Goal: Task Accomplishment & Management: Complete application form

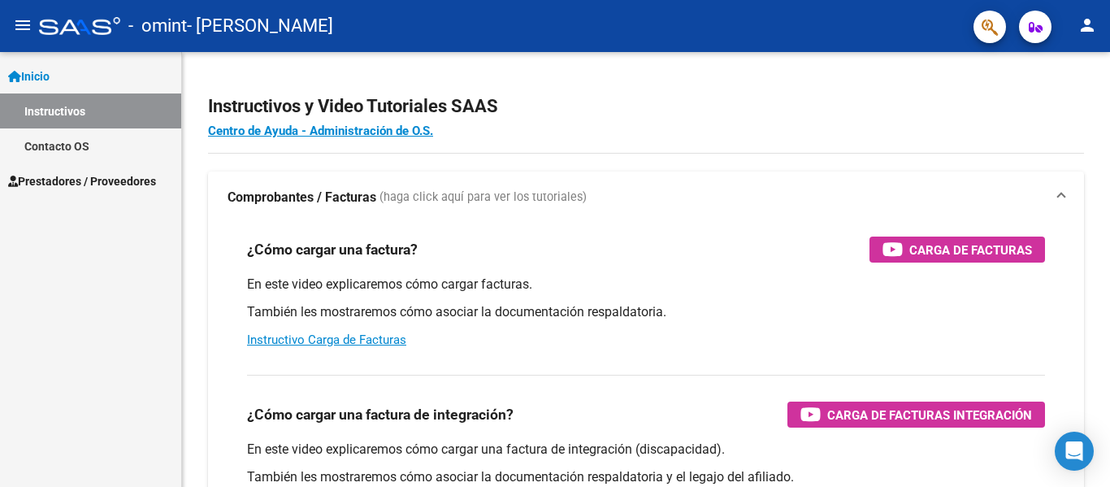
click at [98, 180] on span "Prestadores / Proveedores" at bounding box center [82, 181] width 148 height 18
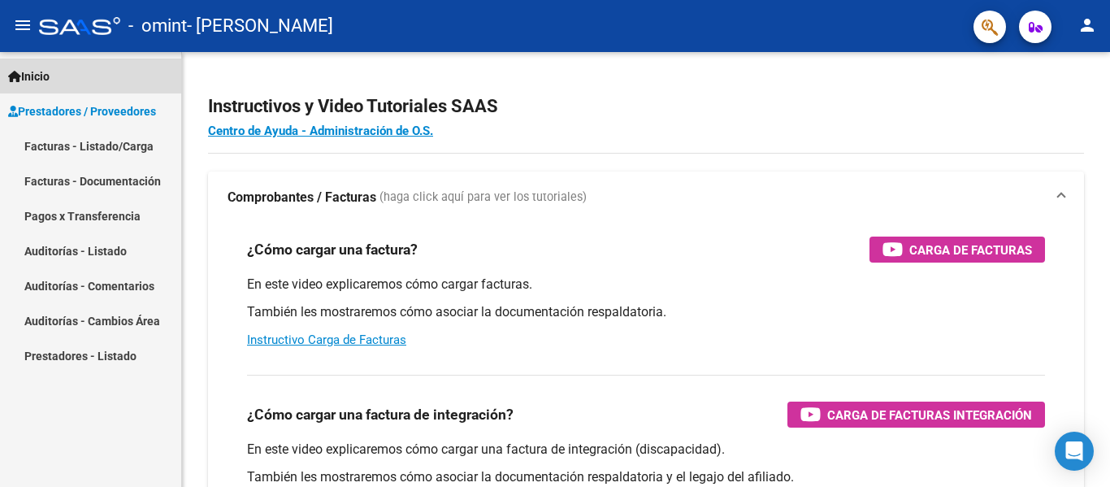
click at [54, 65] on link "Inicio" at bounding box center [90, 76] width 181 height 35
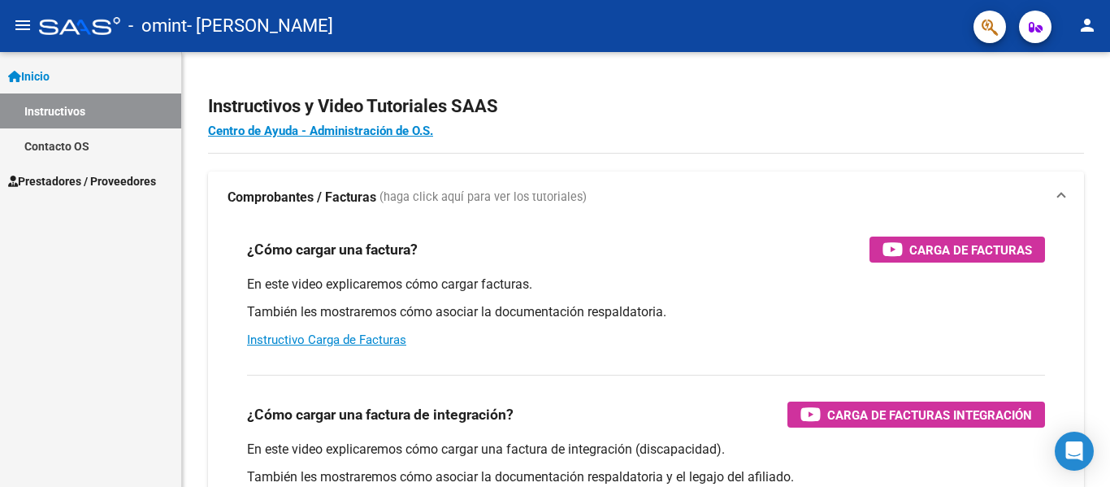
click at [50, 172] on span "Prestadores / Proveedores" at bounding box center [82, 181] width 148 height 18
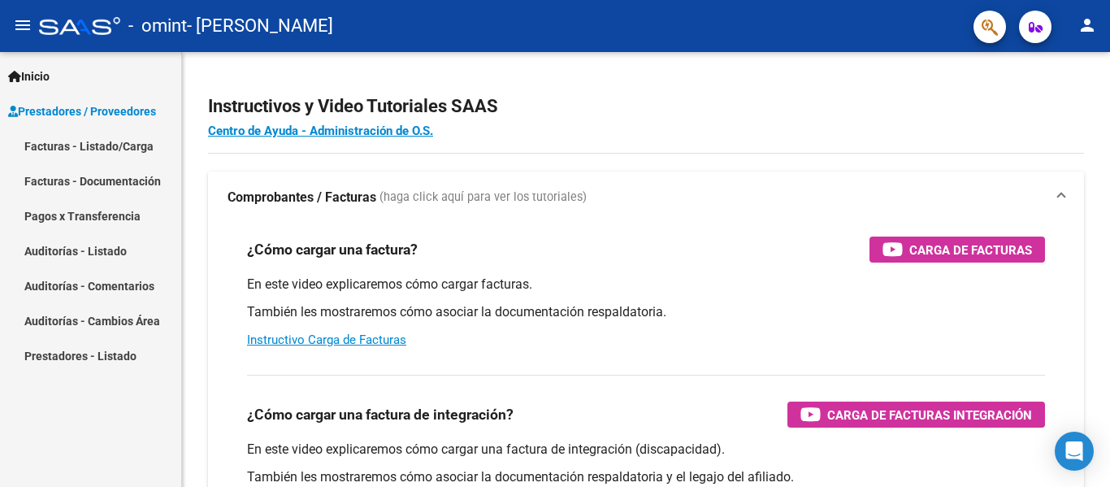
click at [68, 145] on link "Facturas - Listado/Carga" at bounding box center [90, 145] width 181 height 35
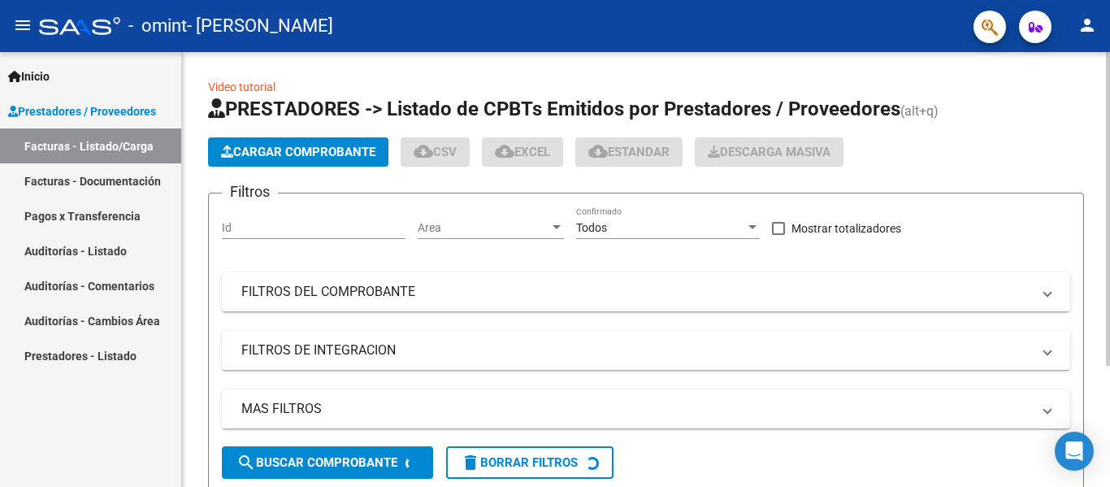
click at [287, 149] on span "Cargar Comprobante" at bounding box center [298, 152] width 154 height 15
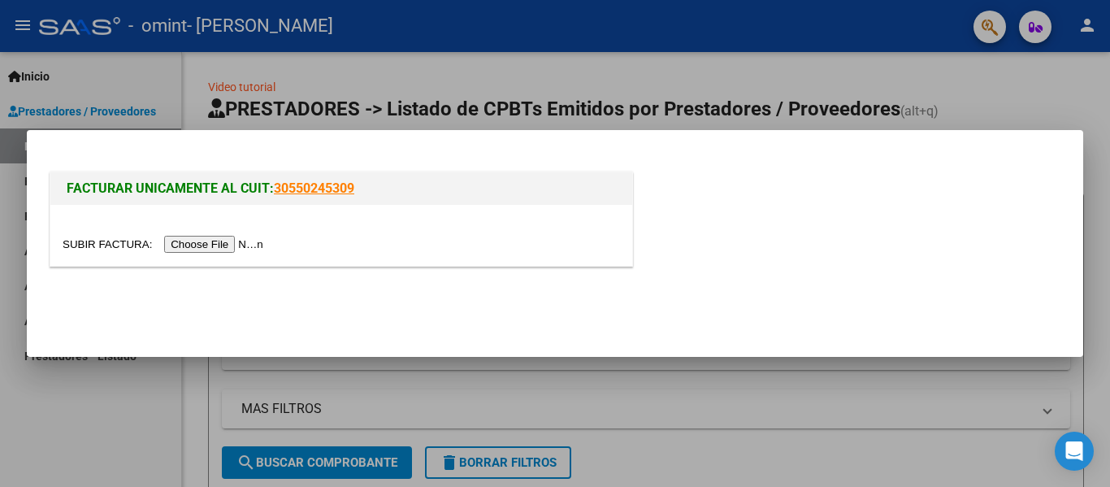
click at [204, 245] on input "file" at bounding box center [166, 244] width 206 height 17
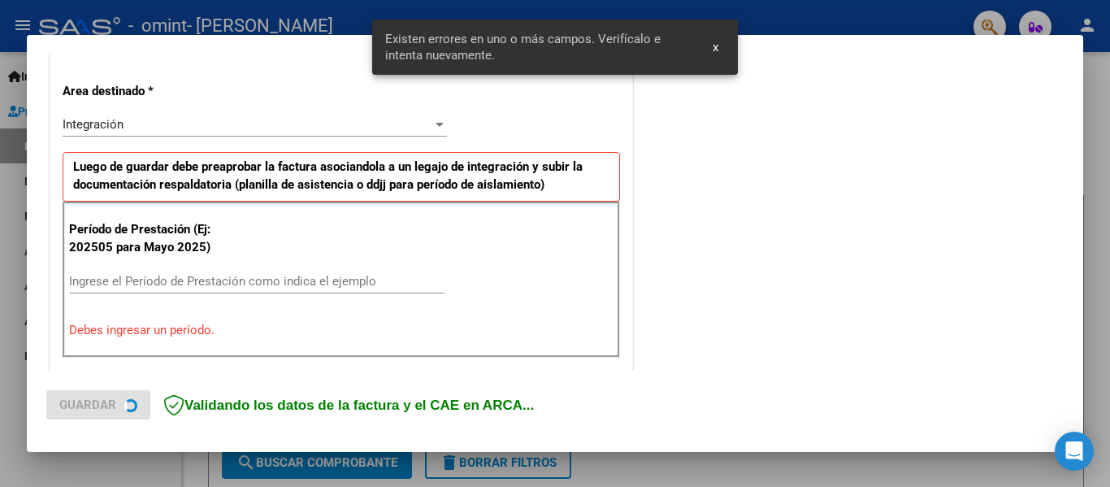
scroll to position [377, 0]
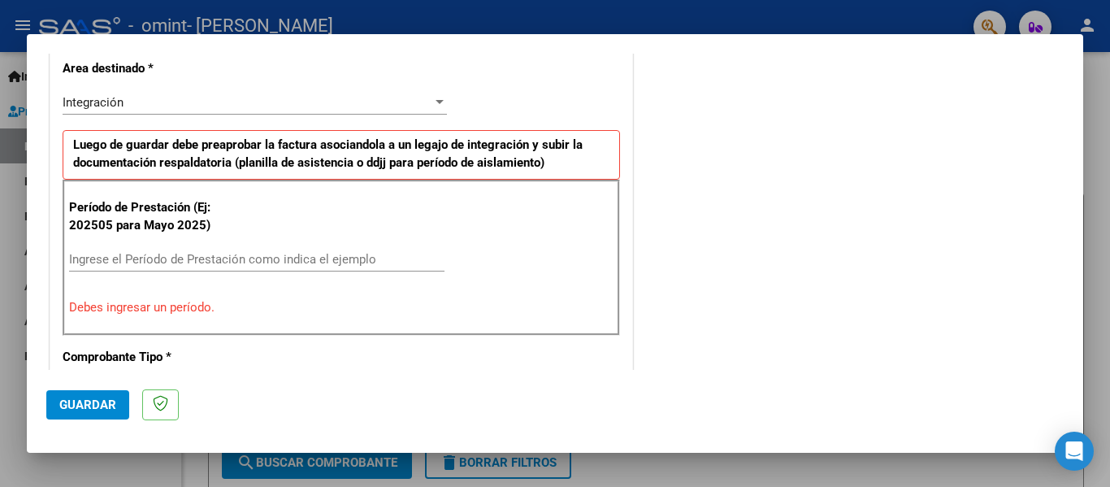
click at [262, 254] on input "Ingrese el Período de Prestación como indica el ejemplo" at bounding box center [257, 259] width 376 height 15
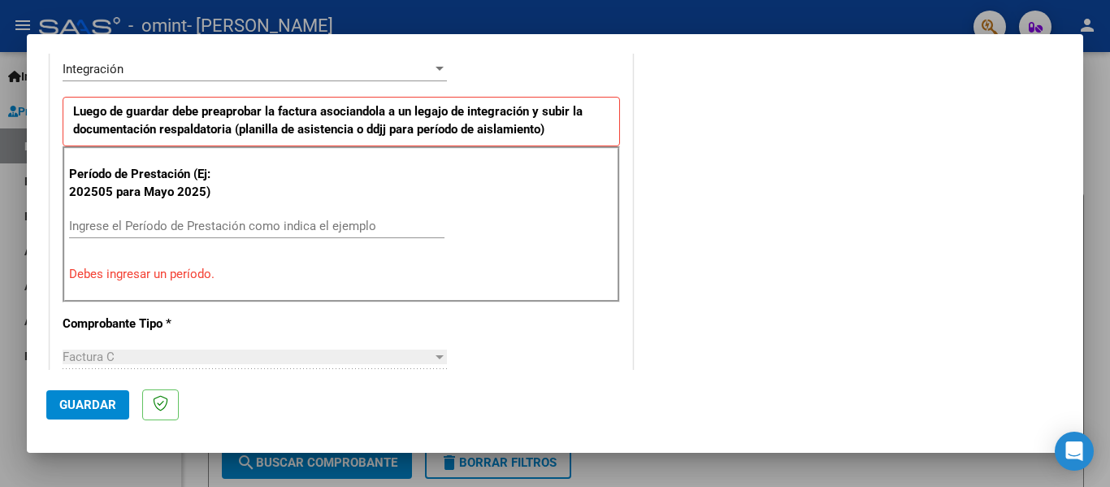
scroll to position [419, 0]
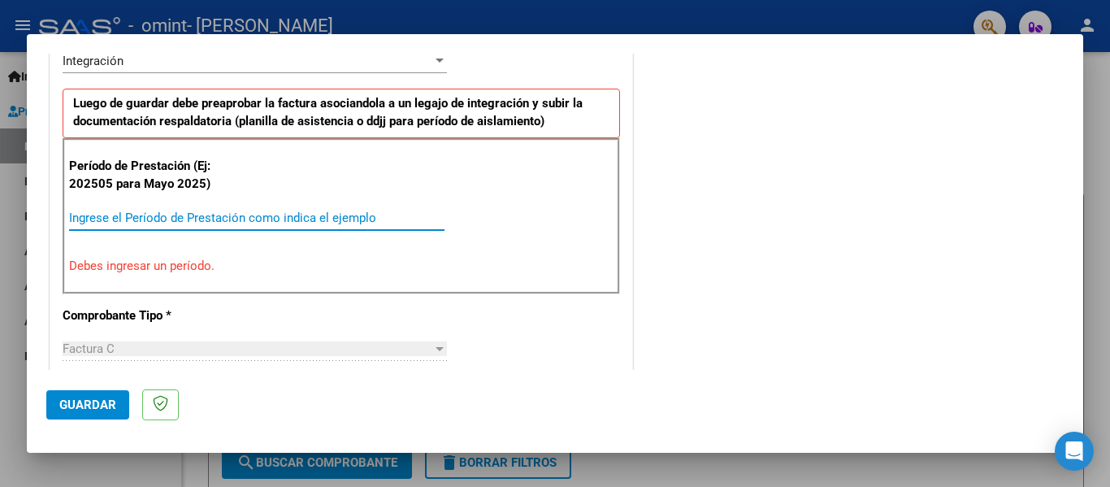
click at [315, 211] on input "Ingrese el Período de Prestación como indica el ejemplo" at bounding box center [257, 218] width 376 height 15
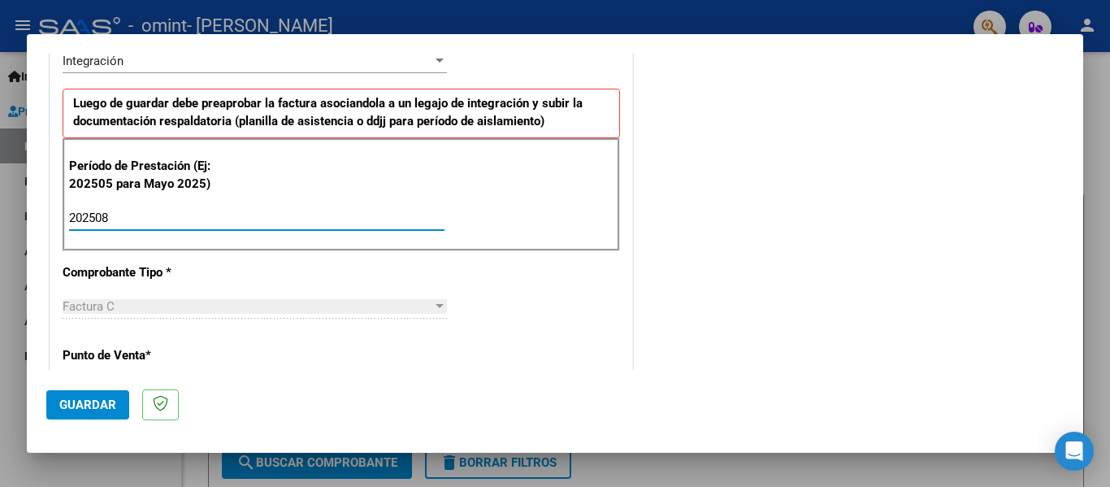
type input "202508"
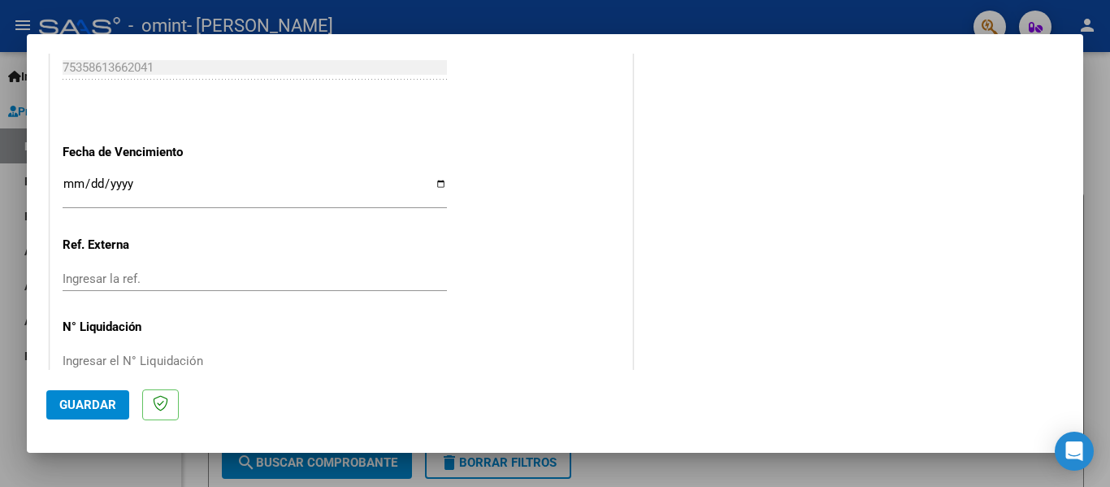
scroll to position [1114, 0]
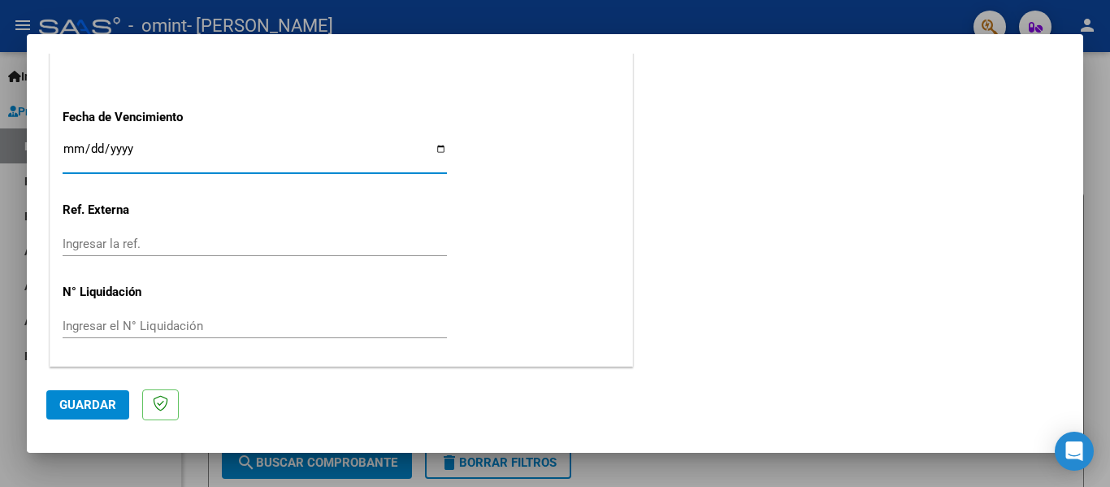
click at [439, 148] on input "Ingresar la fecha" at bounding box center [255, 155] width 384 height 26
type input "2025-09-12"
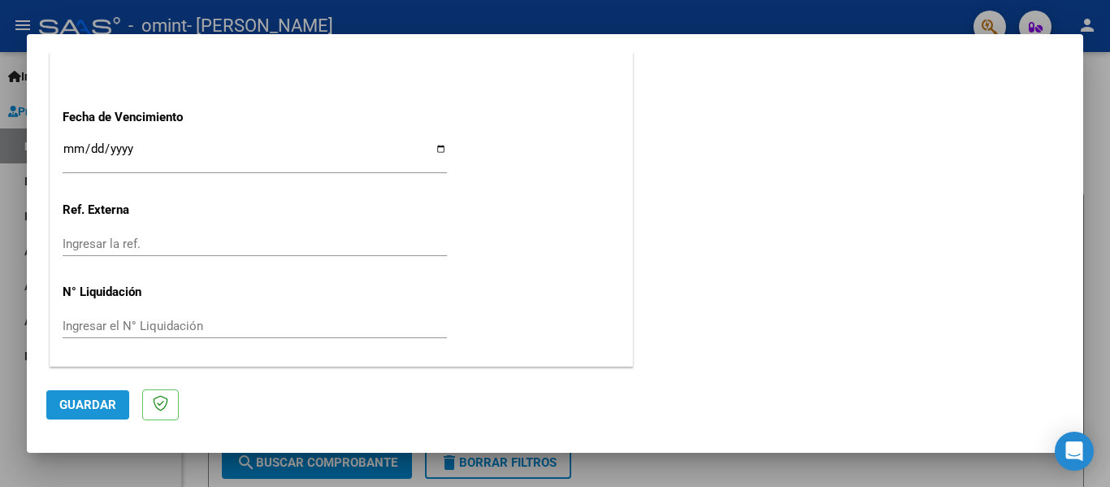
click at [108, 398] on span "Guardar" at bounding box center [87, 404] width 57 height 15
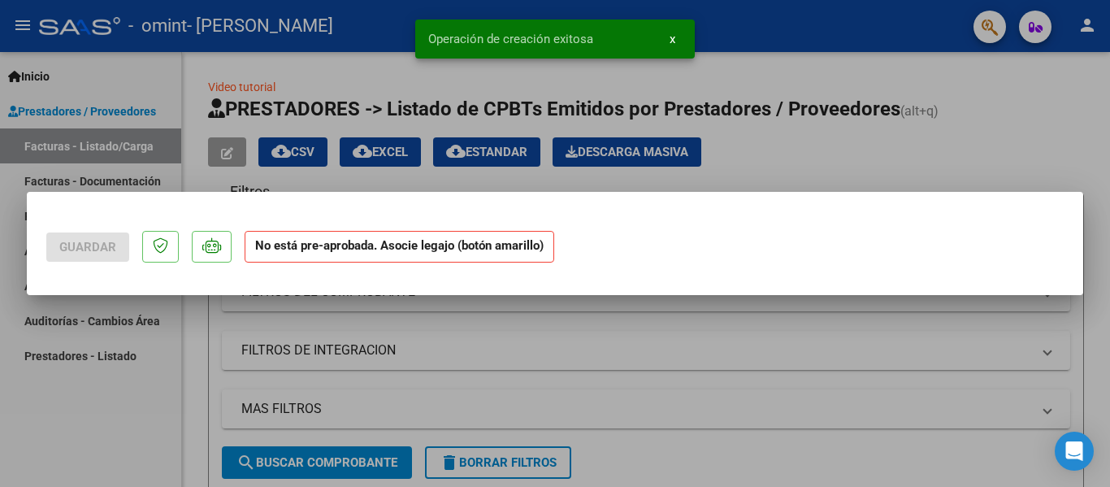
scroll to position [0, 0]
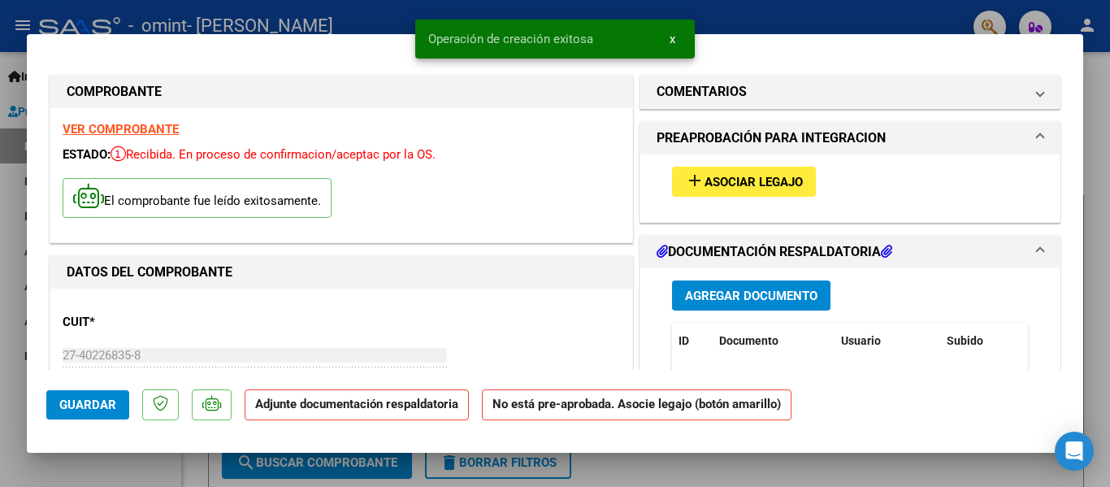
click at [769, 182] on span "Asociar Legajo" at bounding box center [754, 182] width 98 height 15
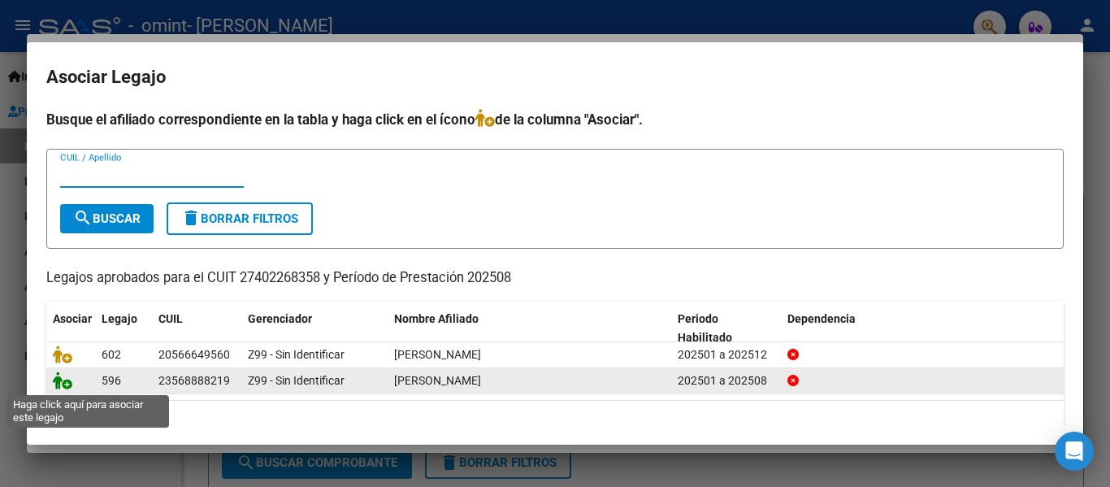
click at [72, 384] on icon at bounding box center [63, 380] width 20 height 18
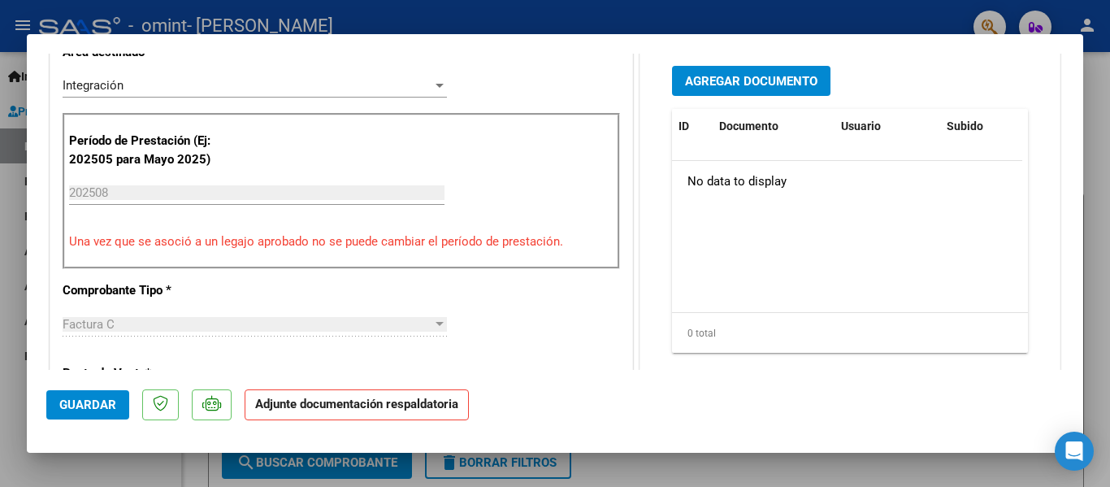
scroll to position [429, 0]
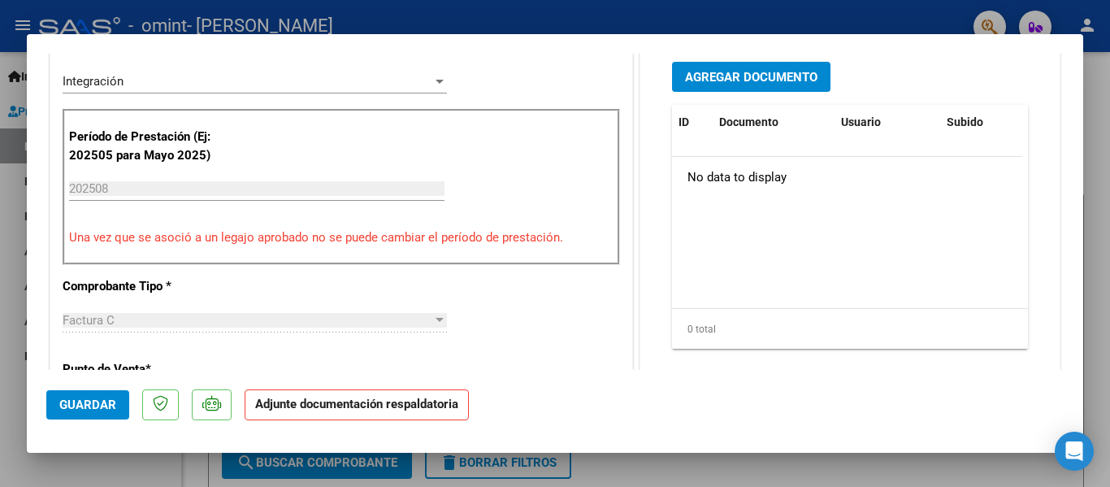
click at [778, 73] on span "Agregar Documento" at bounding box center [751, 77] width 132 height 15
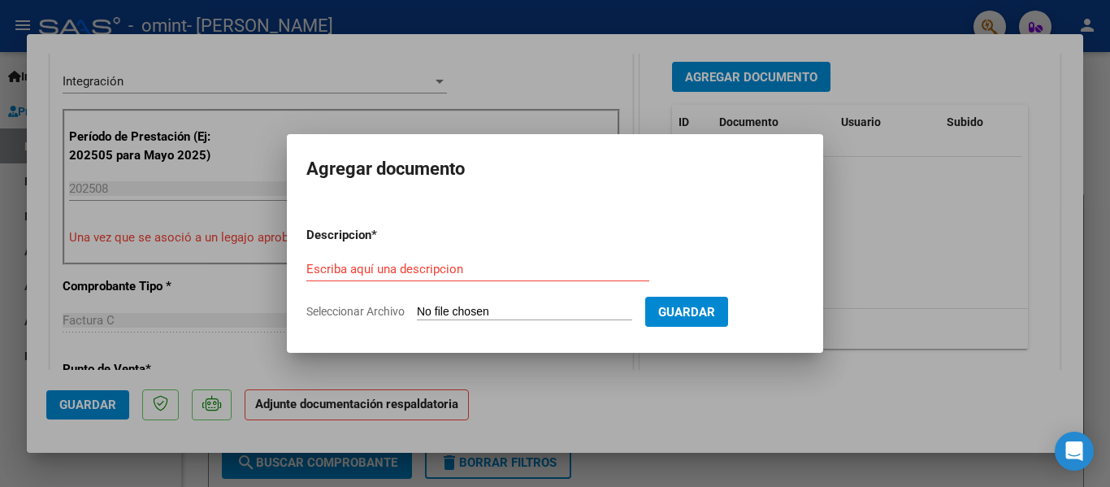
drag, startPoint x: 711, startPoint y: 307, endPoint x: 479, endPoint y: 300, distance: 232.6
click at [479, 300] on form "Descripcion * Escriba aquí una descripcion Seleccionar Archivo Guardar" at bounding box center [554, 273] width 497 height 119
click at [480, 312] on input "Seleccionar Archivo" at bounding box center [524, 312] width 215 height 15
type input "C:\fakepath\Sebastián Cardozo Planilla PSP Agosto 20.pdf"
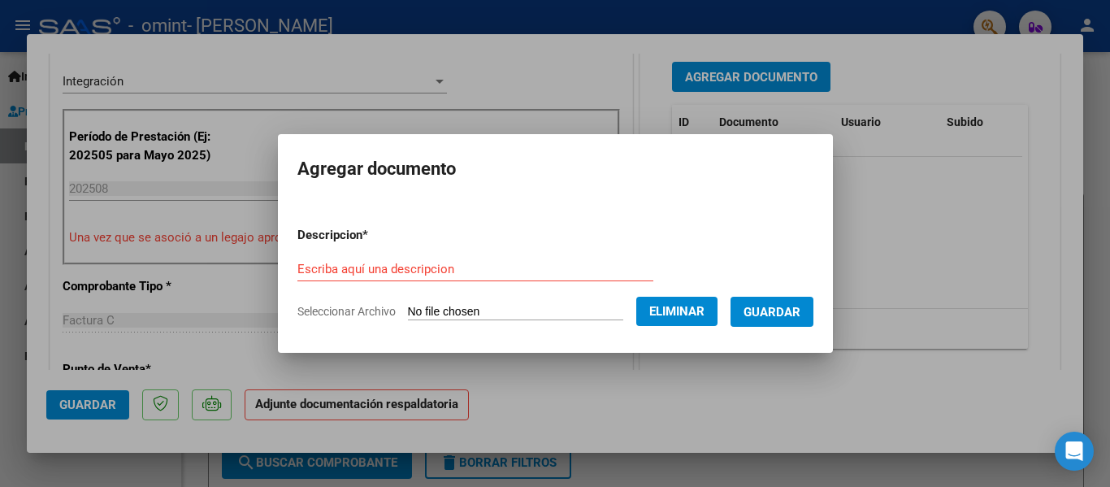
click at [380, 270] on input "Escriba aquí una descripcion" at bounding box center [475, 269] width 356 height 15
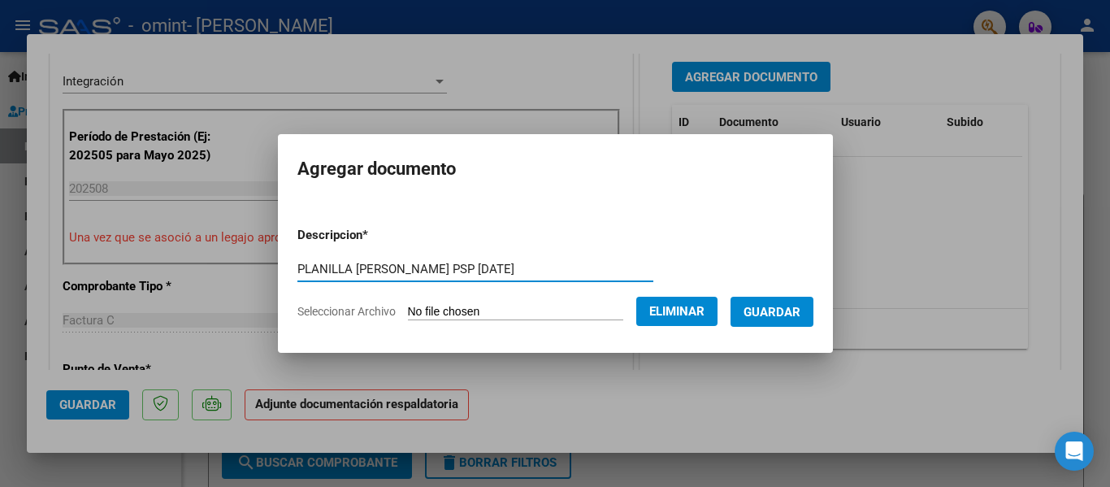
type input "PLANILLA CARDOZO PSP 2025 AGOSTO"
click at [796, 306] on span "Guardar" at bounding box center [772, 312] width 57 height 15
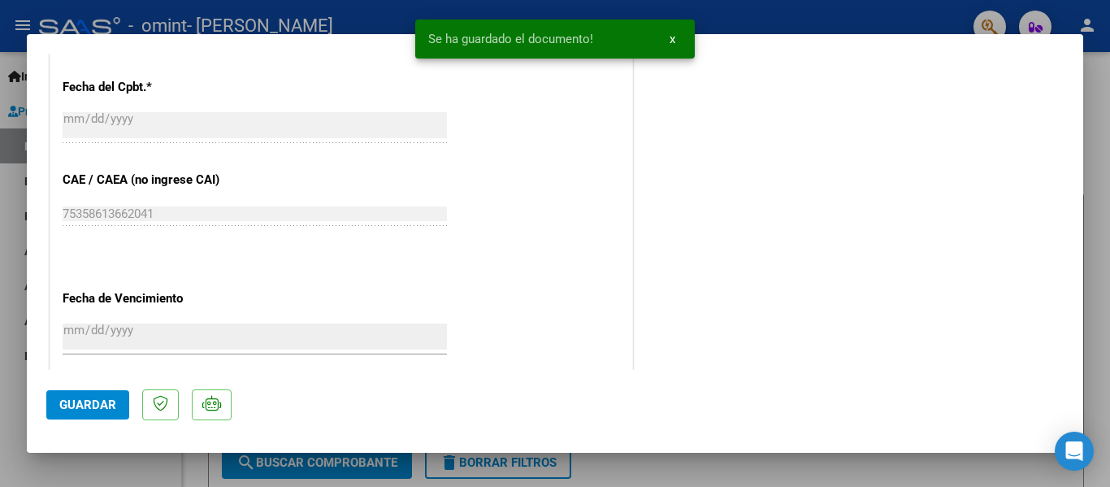
scroll to position [1139, 0]
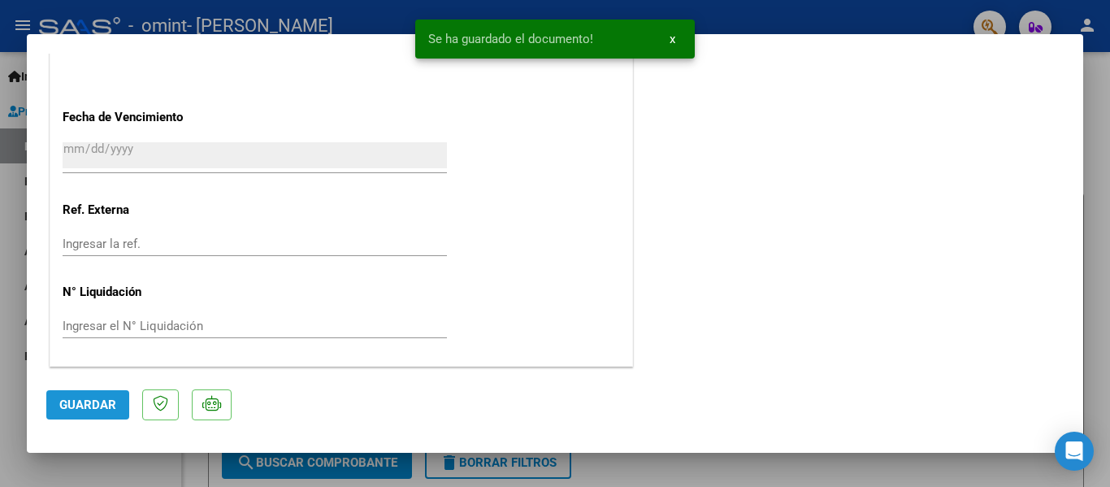
click at [119, 419] on button "Guardar" at bounding box center [87, 404] width 83 height 29
click at [771, 0] on div at bounding box center [555, 243] width 1110 height 487
type input "$ 0,00"
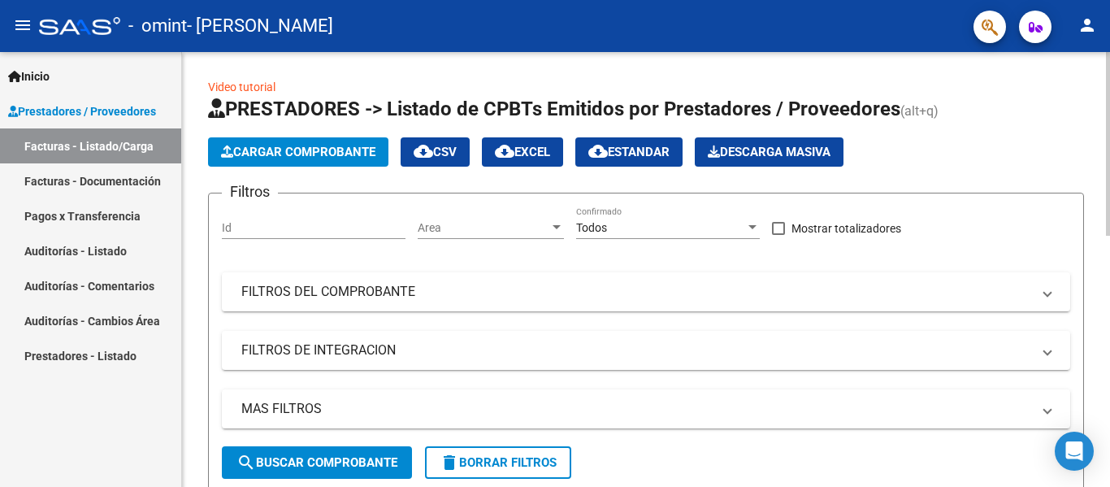
click at [258, 153] on span "Cargar Comprobante" at bounding box center [298, 152] width 154 height 15
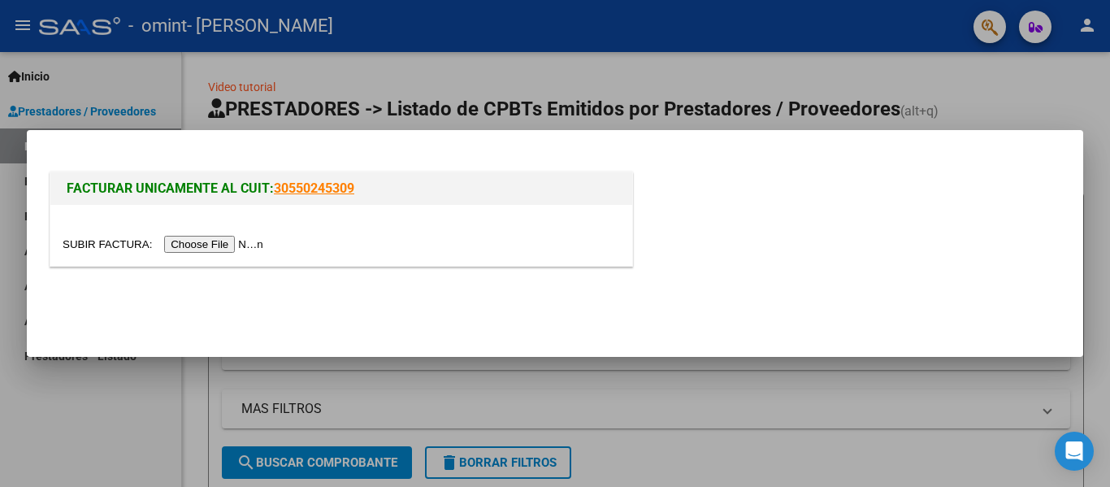
click at [230, 239] on input "file" at bounding box center [166, 244] width 206 height 17
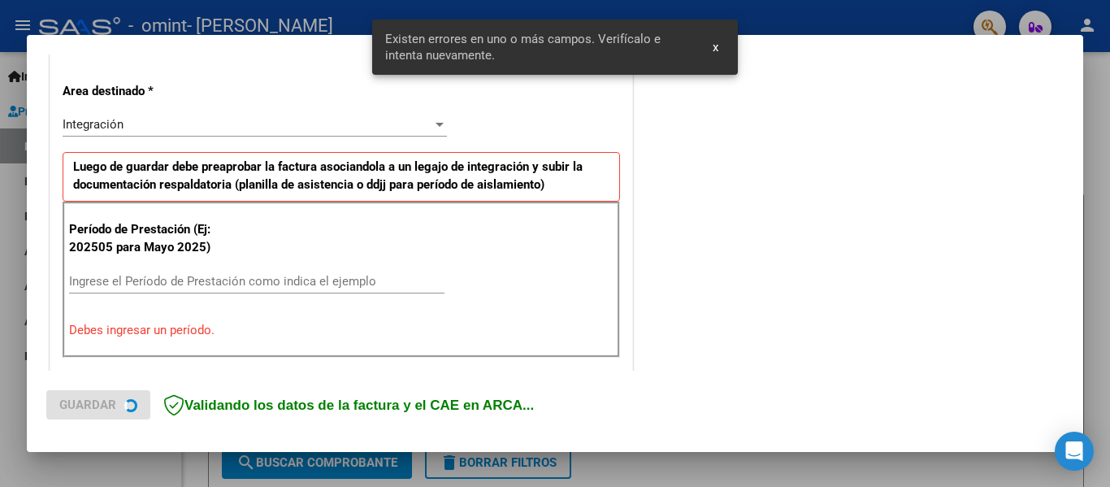
scroll to position [377, 0]
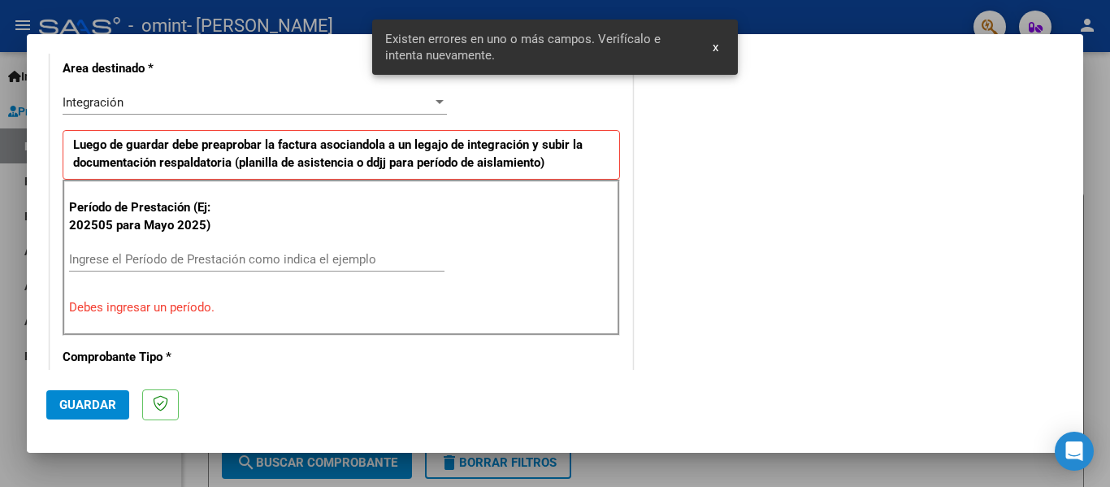
click at [247, 257] on input "Ingrese el Período de Prestación como indica el ejemplo" at bounding box center [257, 259] width 376 height 15
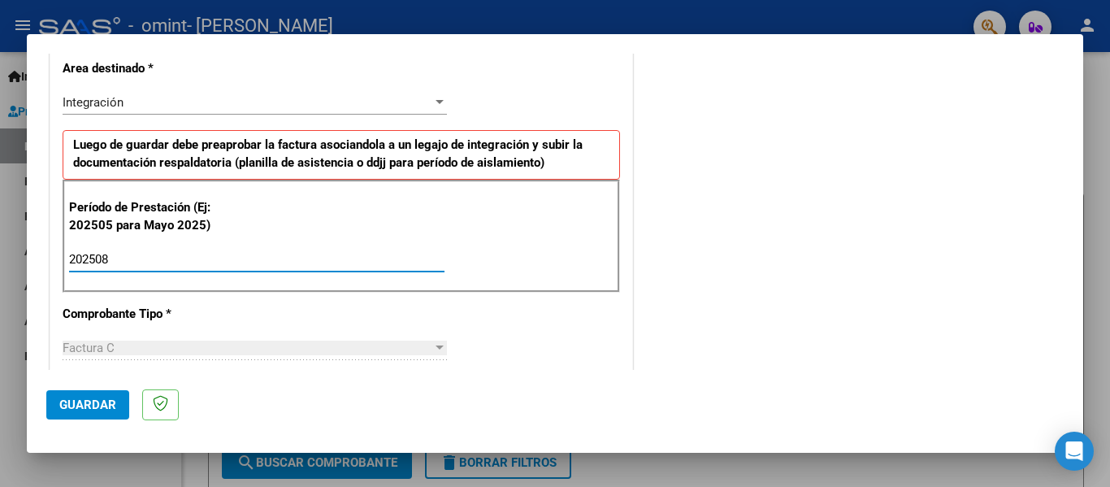
type input "202508"
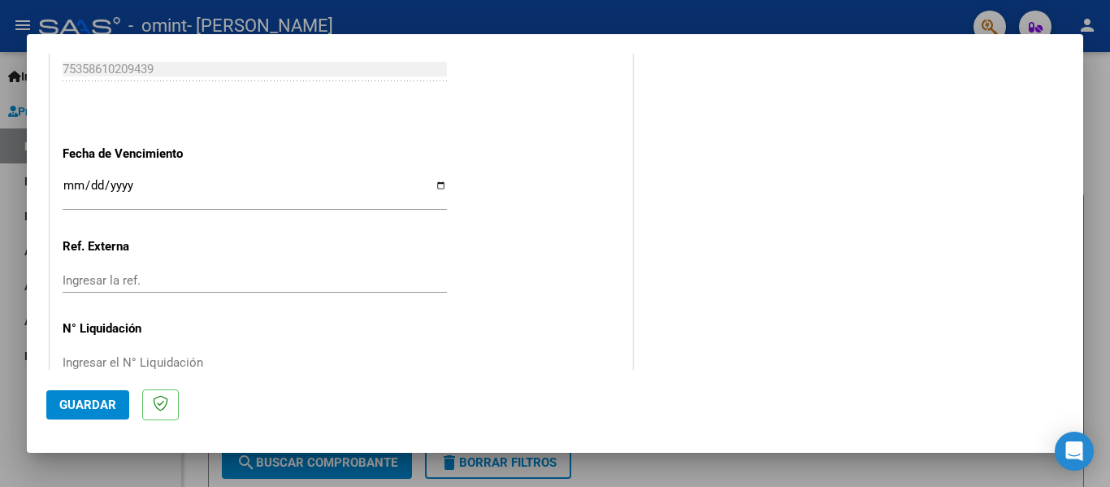
scroll to position [1114, 0]
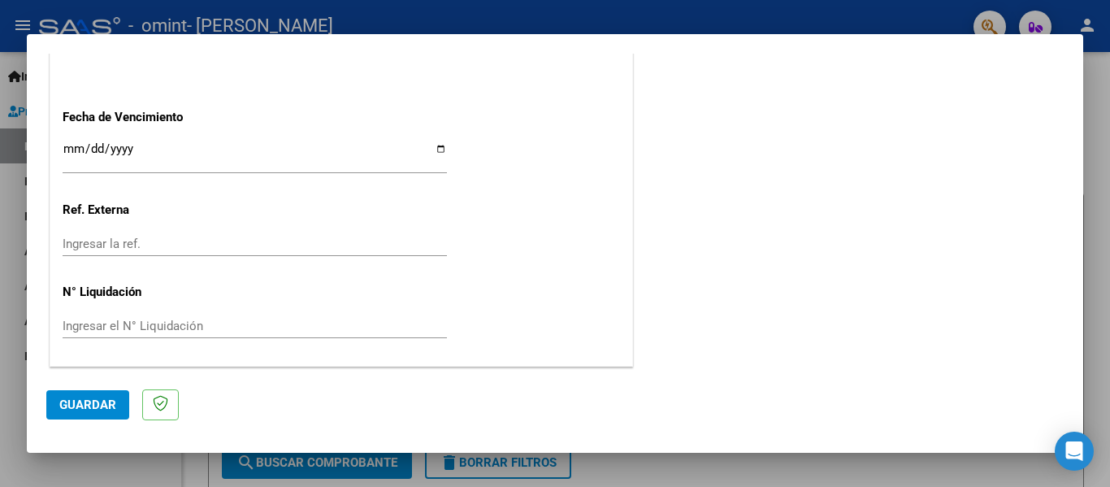
click at [438, 147] on input "Ingresar la fecha" at bounding box center [255, 155] width 384 height 26
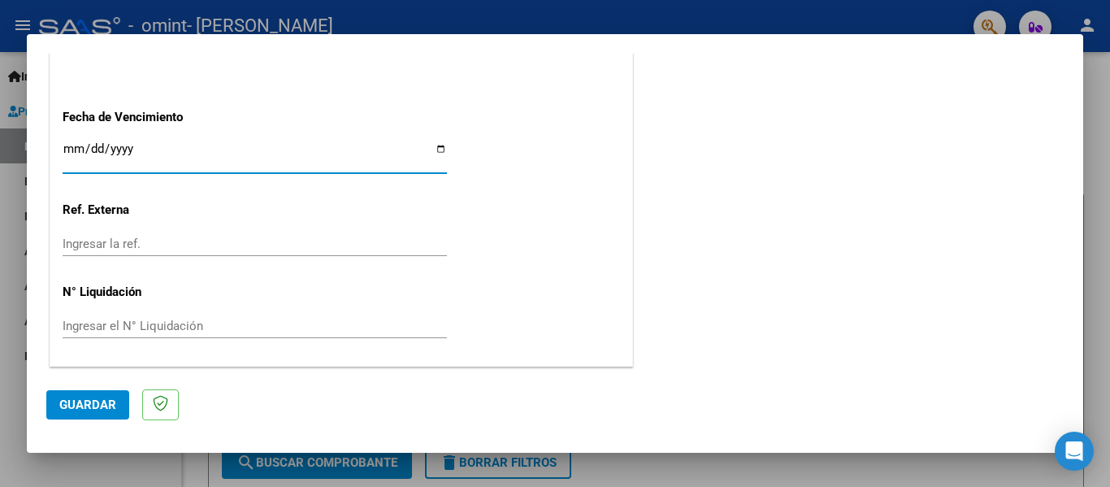
type input "[DATE]"
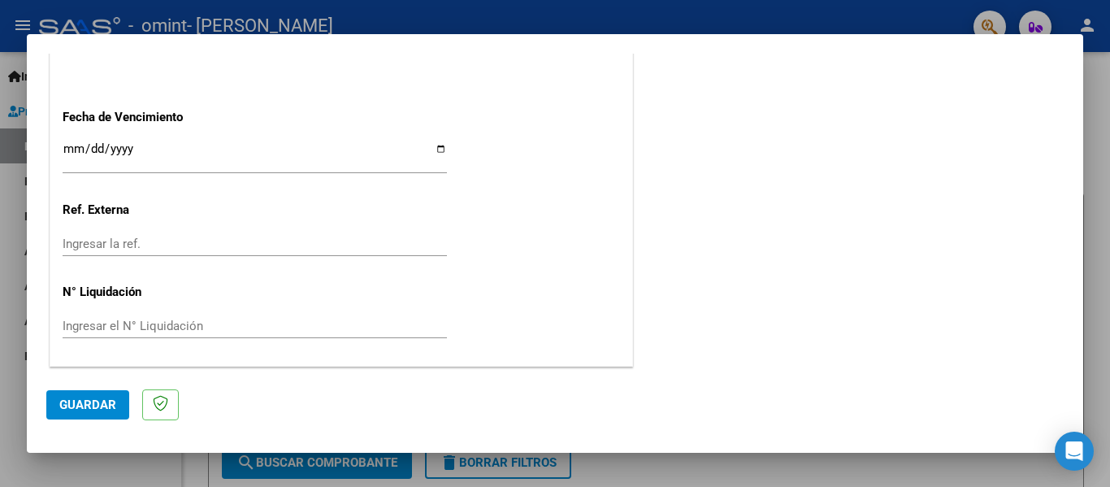
click at [96, 406] on span "Guardar" at bounding box center [87, 404] width 57 height 15
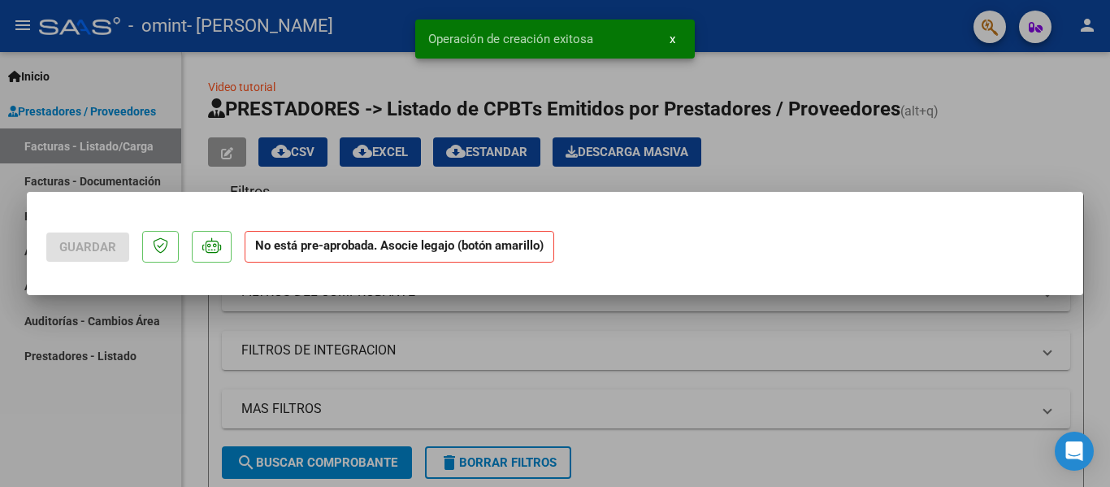
scroll to position [0, 0]
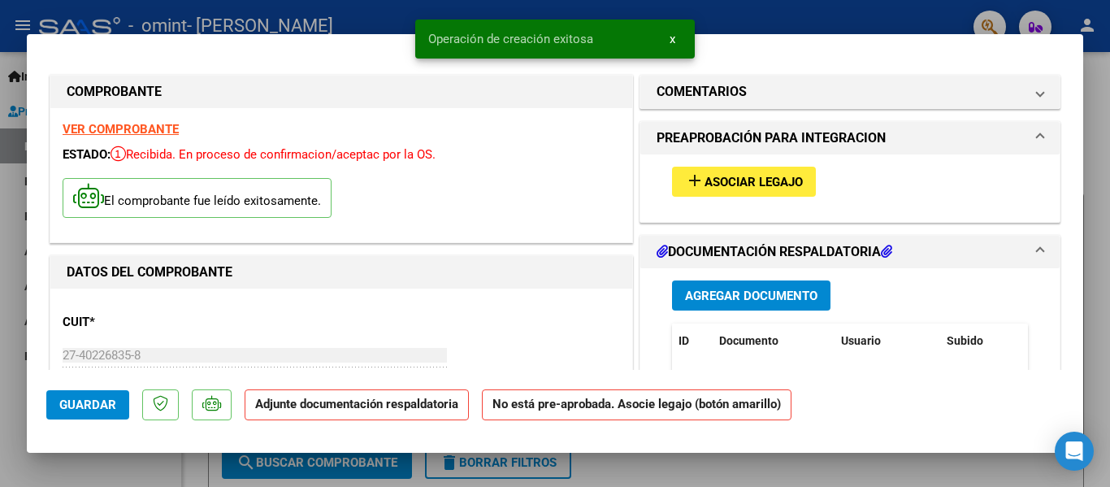
click at [705, 187] on span "Asociar Legajo" at bounding box center [754, 182] width 98 height 15
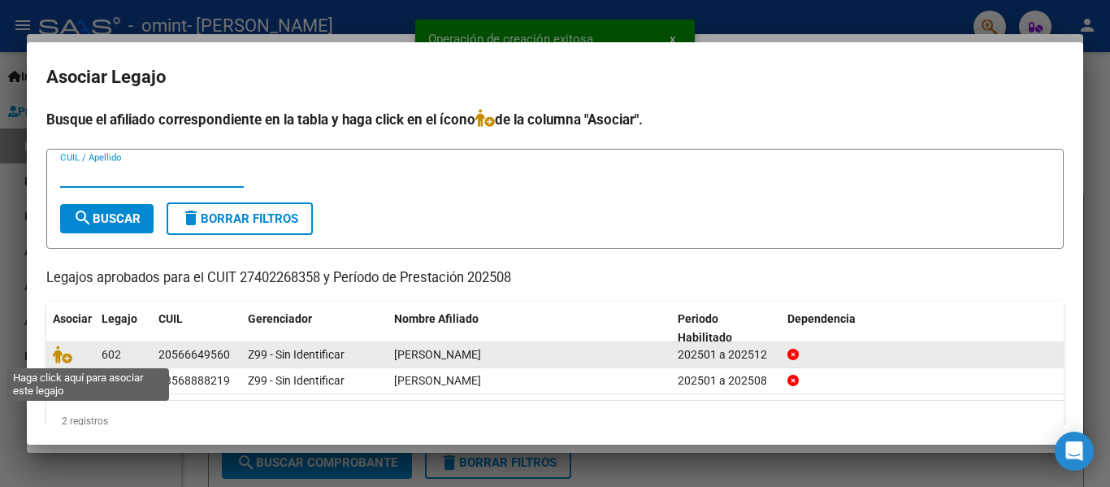
click at [72, 353] on span at bounding box center [65, 354] width 24 height 13
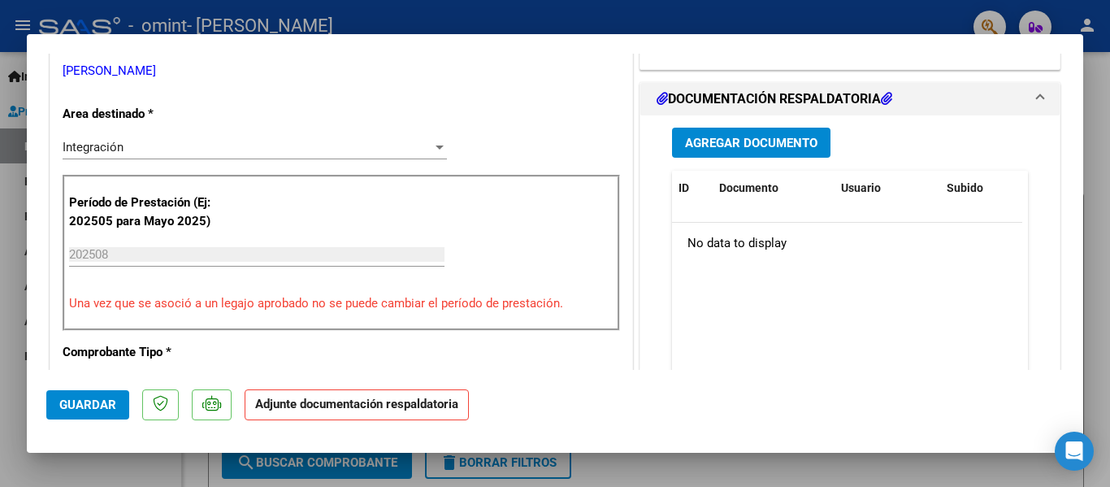
scroll to position [346, 0]
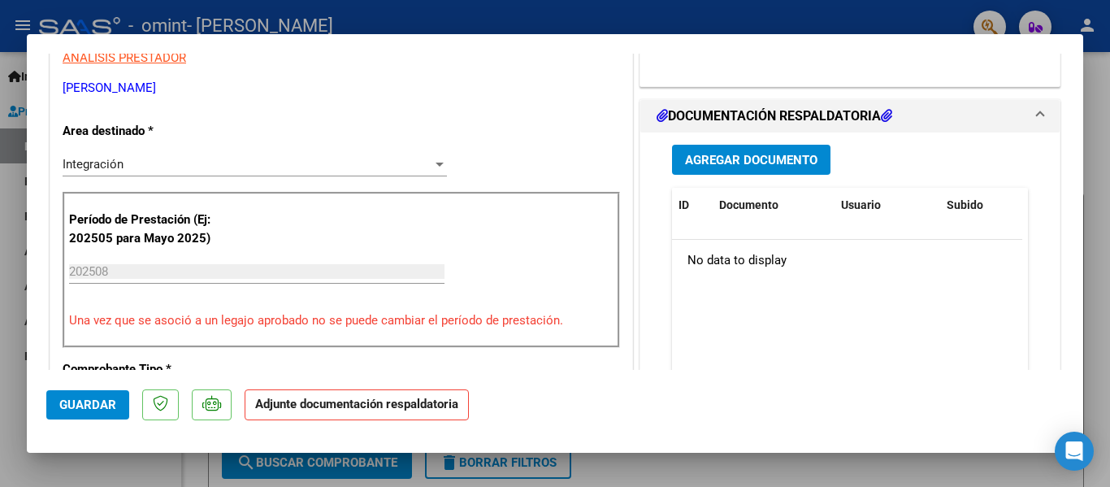
click at [764, 149] on button "Agregar Documento" at bounding box center [751, 160] width 159 height 30
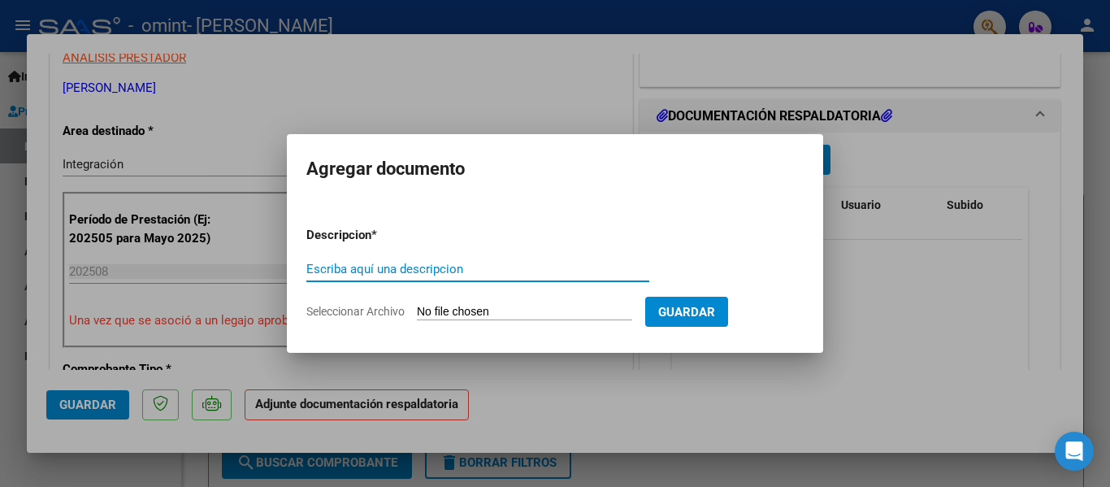
click at [454, 268] on input "Escriba aquí una descripcion" at bounding box center [477, 269] width 343 height 15
type input "p"
type input "PLANILLA ESPÍNDOLA PSP AGOSTO 2025"
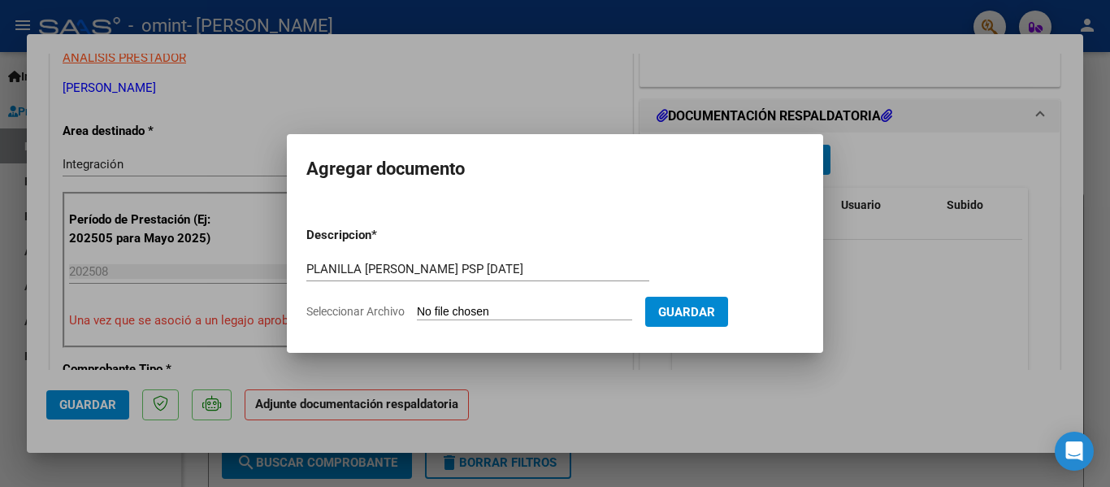
click at [521, 305] on input "Seleccionar Archivo" at bounding box center [524, 312] width 215 height 15
click at [496, 308] on input "Seleccionar Archivo" at bounding box center [524, 312] width 215 height 15
type input "C:\fakepath\Thiago Espíndola. Planilla PSP.pdf"
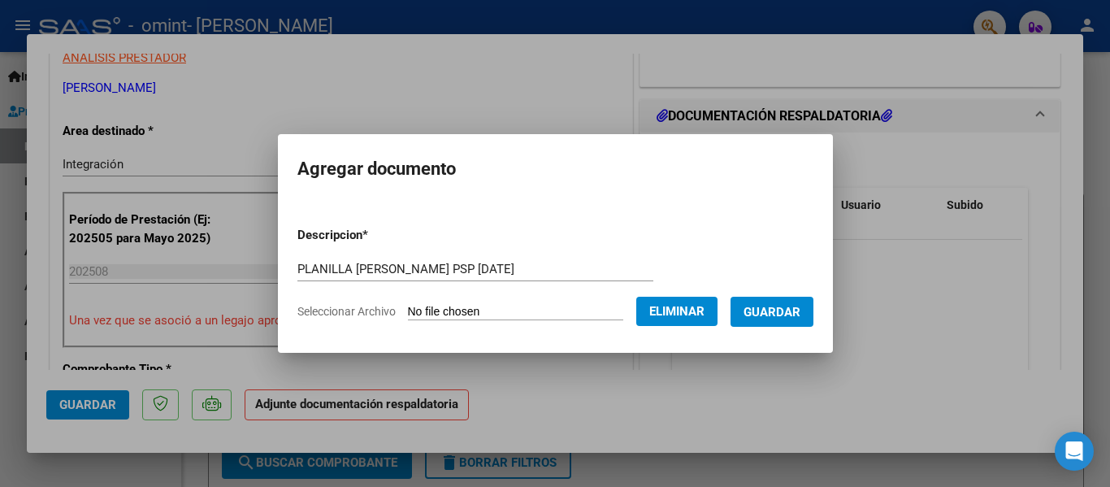
click at [782, 302] on button "Guardar" at bounding box center [772, 312] width 83 height 30
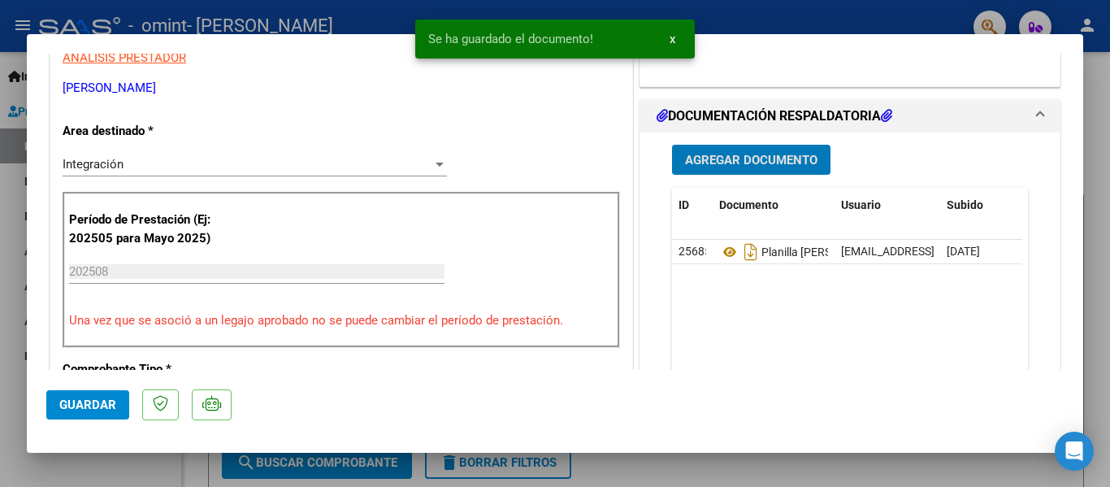
click at [100, 401] on span "Guardar" at bounding box center [87, 404] width 57 height 15
click at [875, 11] on div at bounding box center [555, 243] width 1110 height 487
type input "$ 0,00"
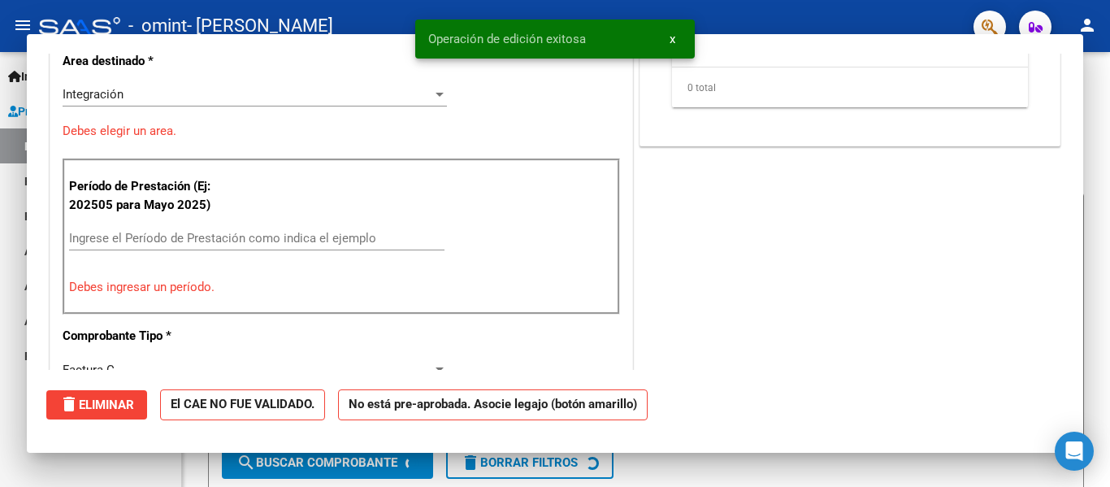
scroll to position [276, 0]
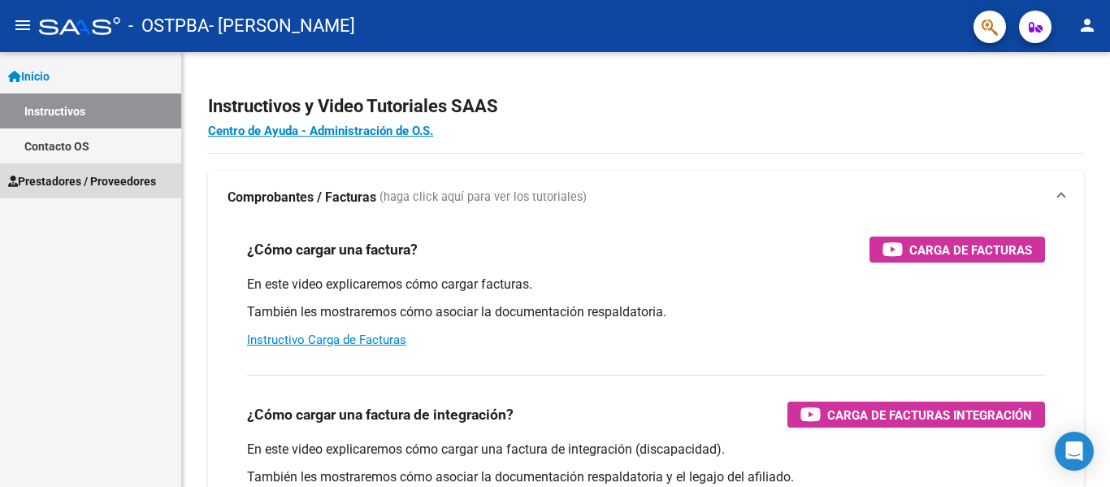
click at [73, 175] on span "Prestadores / Proveedores" at bounding box center [82, 181] width 148 height 18
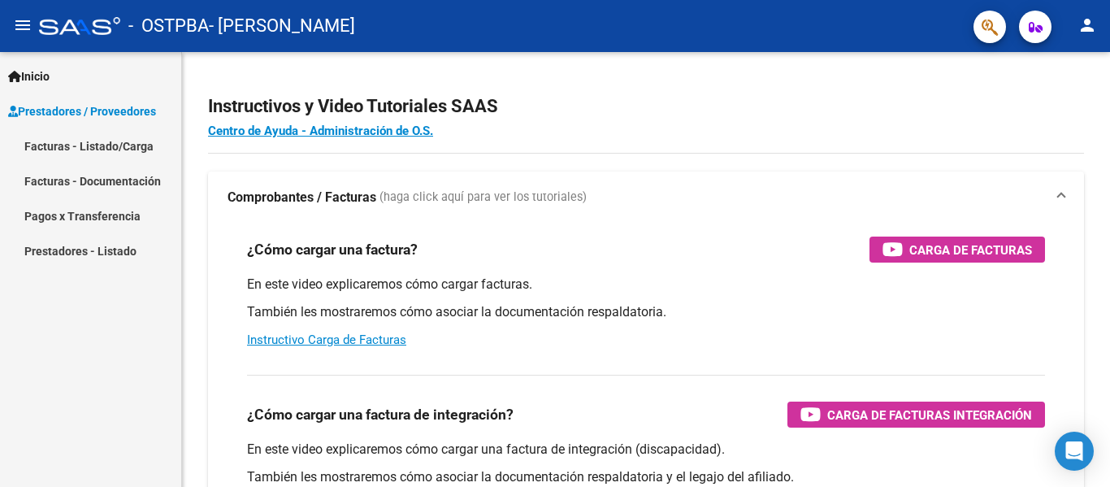
click at [72, 149] on link "Facturas - Listado/Carga" at bounding box center [90, 145] width 181 height 35
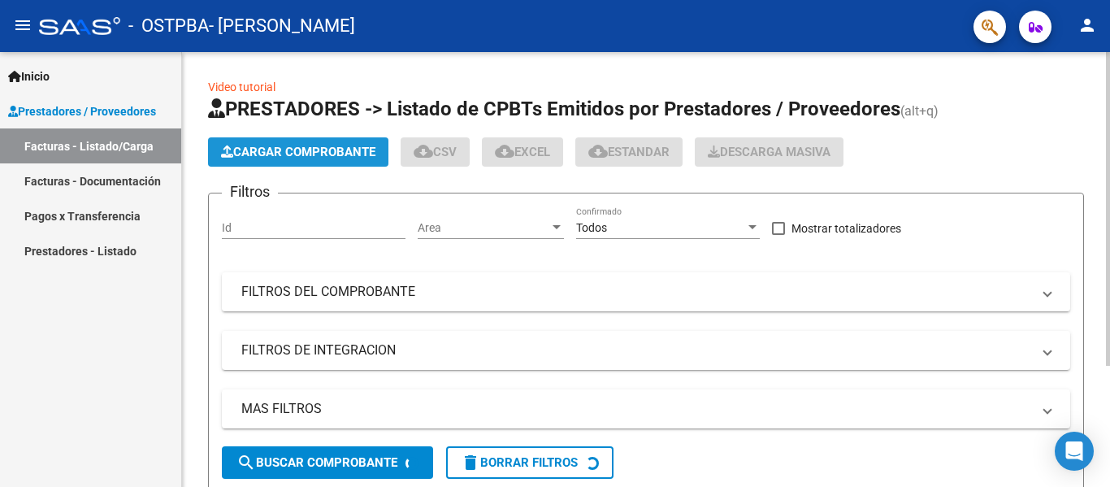
click at [266, 145] on span "Cargar Comprobante" at bounding box center [298, 152] width 154 height 15
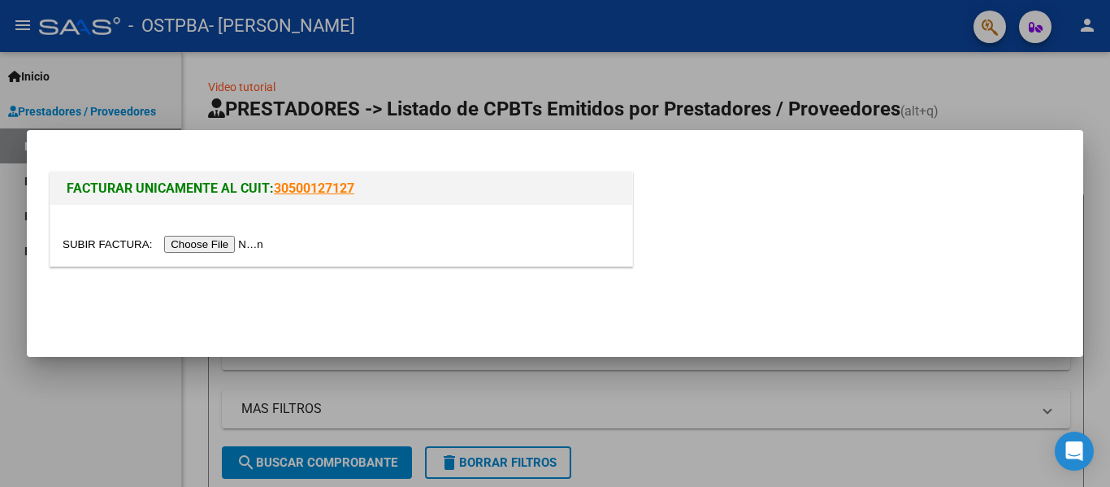
click at [228, 235] on div at bounding box center [342, 244] width 558 height 19
click at [228, 240] on input "file" at bounding box center [166, 244] width 206 height 17
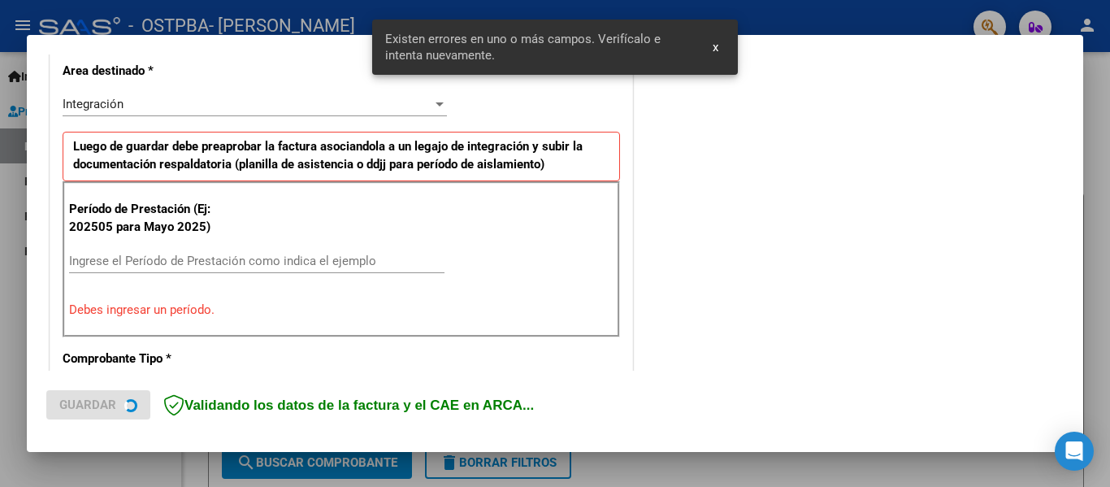
scroll to position [377, 0]
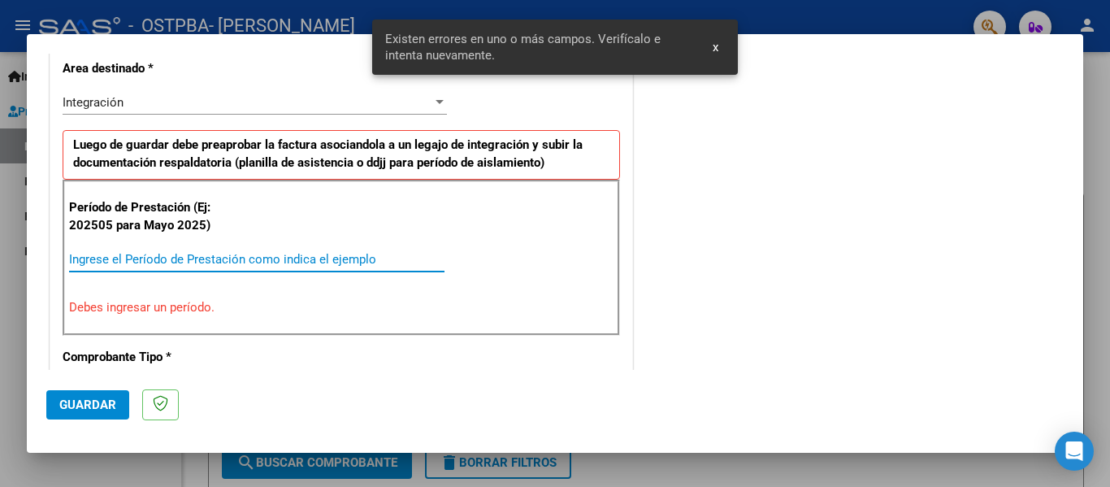
click at [232, 263] on input "Ingrese el Período de Prestación como indica el ejemplo" at bounding box center [257, 259] width 376 height 15
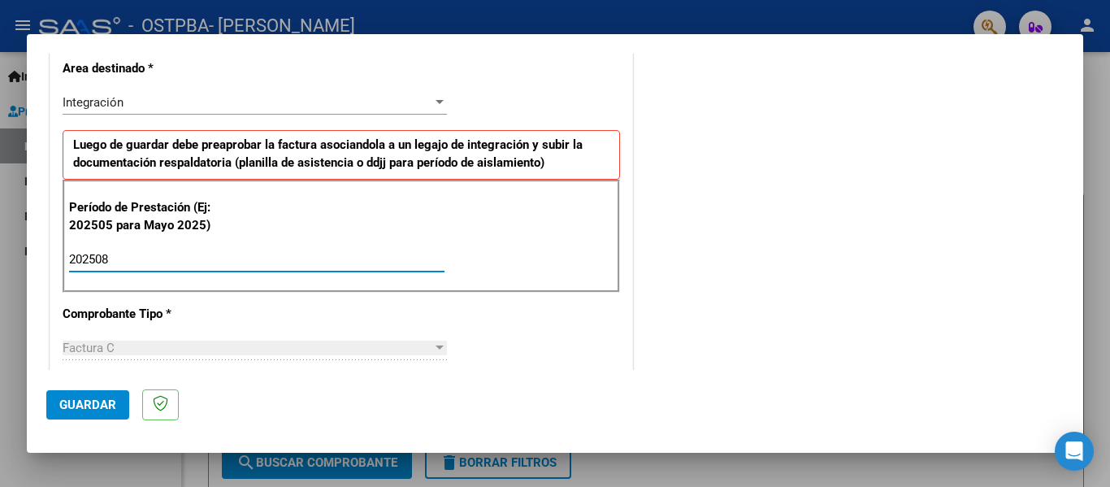
type input "202508"
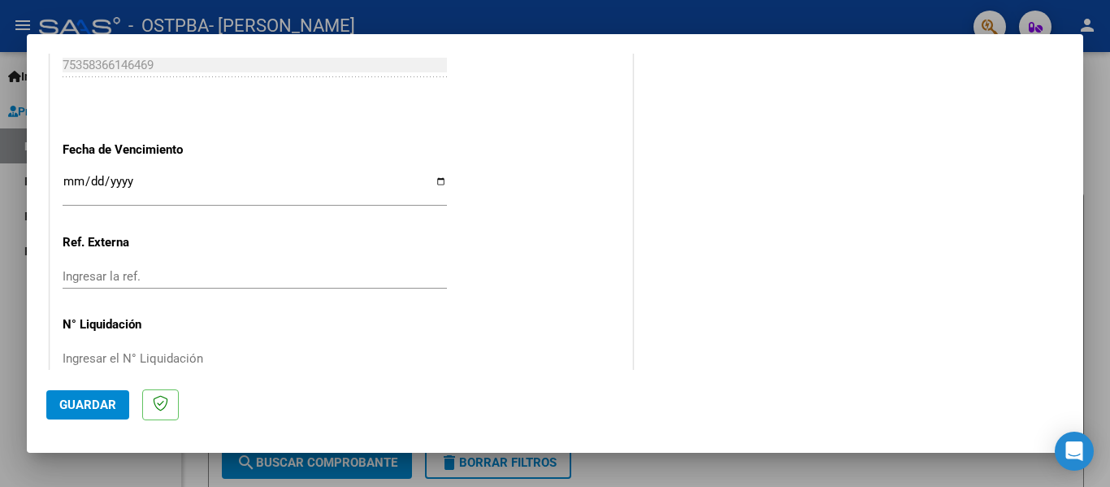
scroll to position [1086, 0]
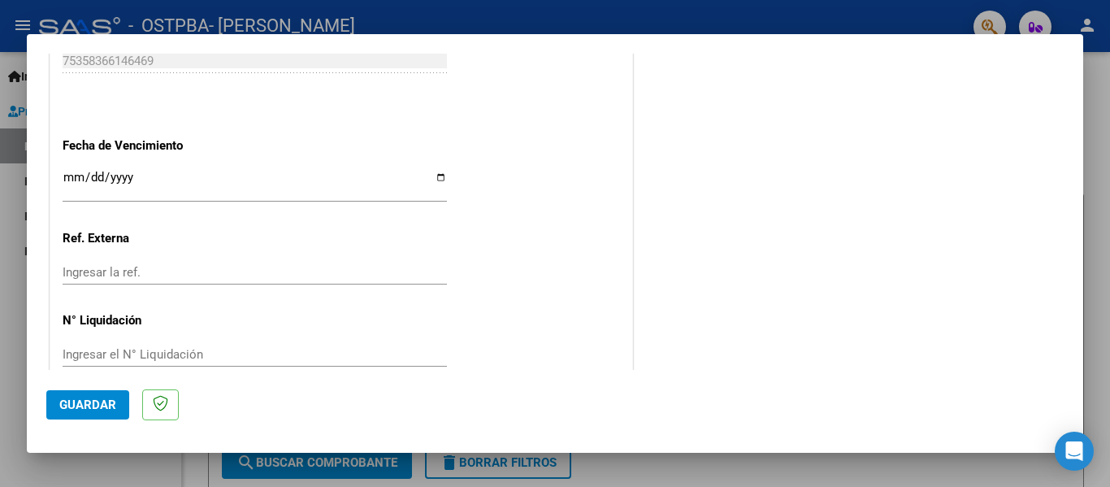
click at [439, 181] on input "Ingresar la fecha" at bounding box center [255, 184] width 384 height 26
type input "[DATE]"
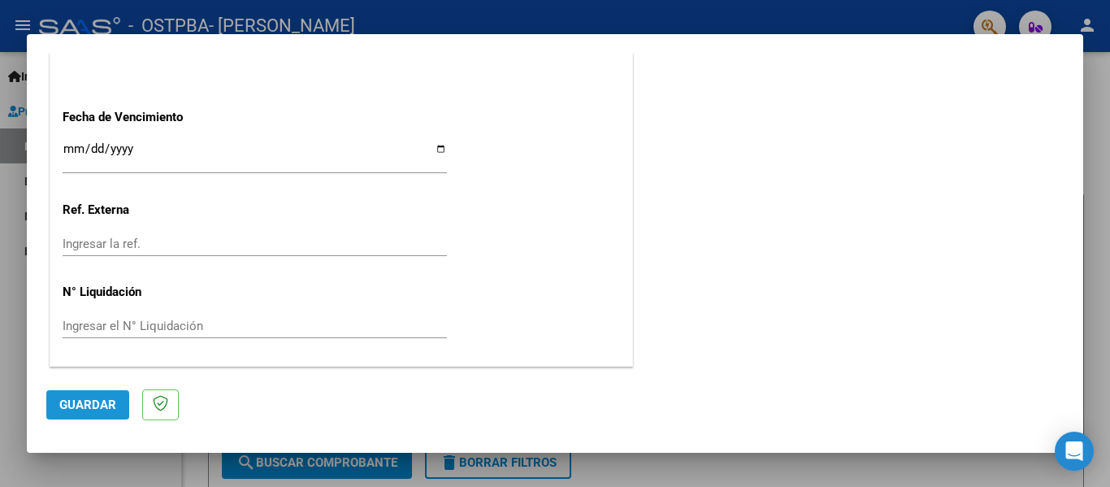
click at [98, 397] on button "Guardar" at bounding box center [87, 404] width 83 height 29
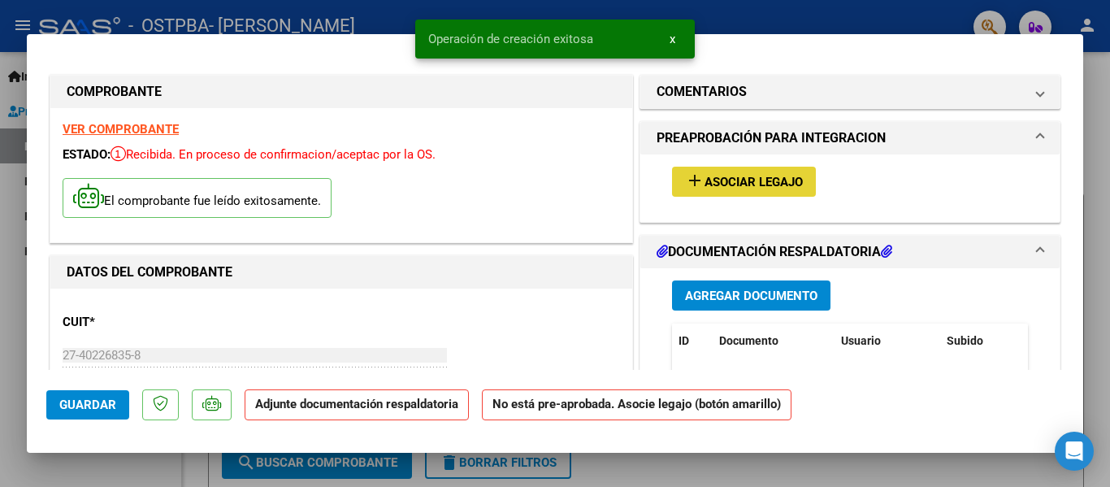
click at [708, 176] on span "Asociar Legajo" at bounding box center [754, 182] width 98 height 15
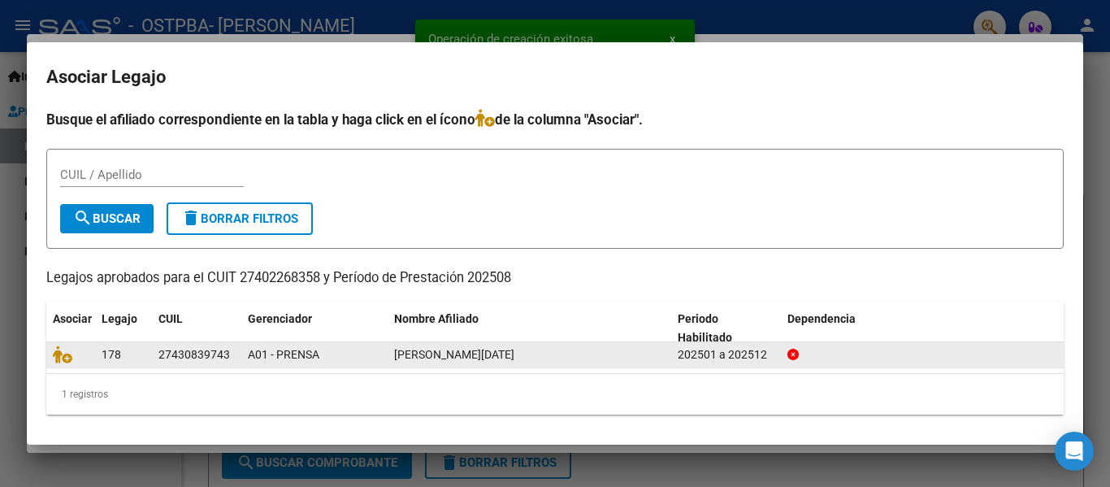
click at [67, 363] on div at bounding box center [71, 354] width 36 height 19
click at [67, 358] on icon at bounding box center [63, 354] width 20 height 18
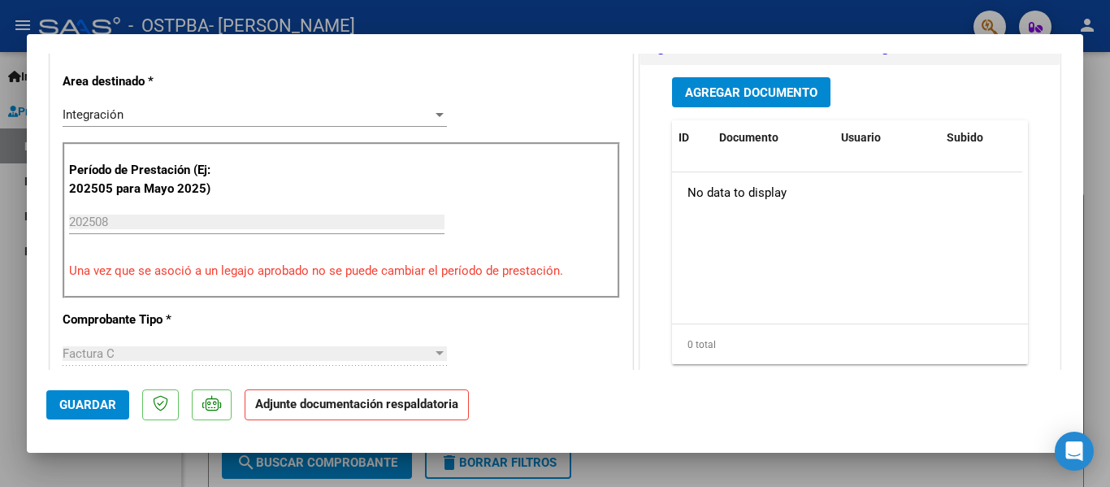
scroll to position [400, 0]
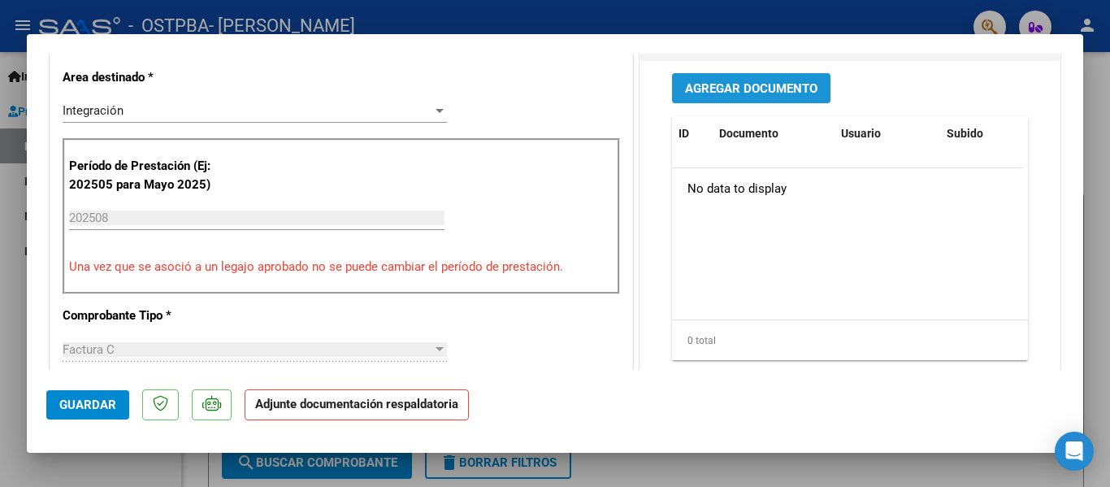
click at [775, 82] on span "Agregar Documento" at bounding box center [751, 88] width 132 height 15
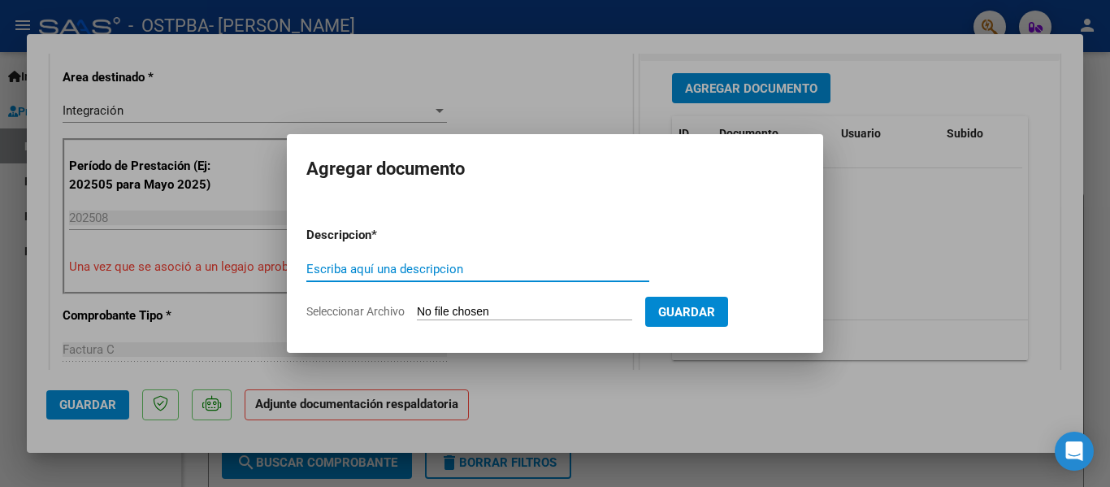
click at [554, 271] on input "Escriba aquí una descripcion" at bounding box center [477, 269] width 343 height 15
type input "PLANILLA [PERSON_NAME] PSP [DATE]"
click at [550, 308] on input "Seleccionar Archivo" at bounding box center [524, 312] width 215 height 15
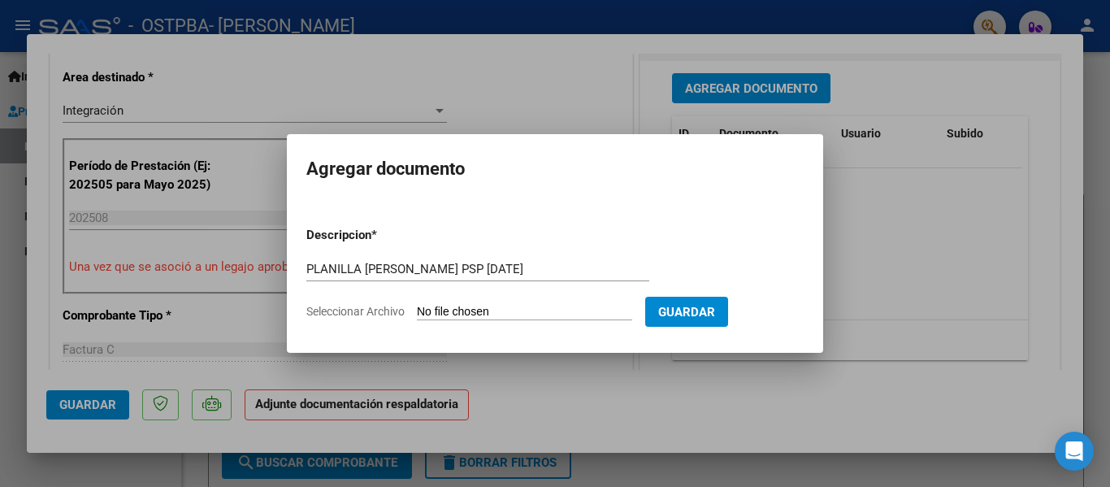
type input "C:\fakepath\Planilla [PERSON_NAME][DATE].pdf"
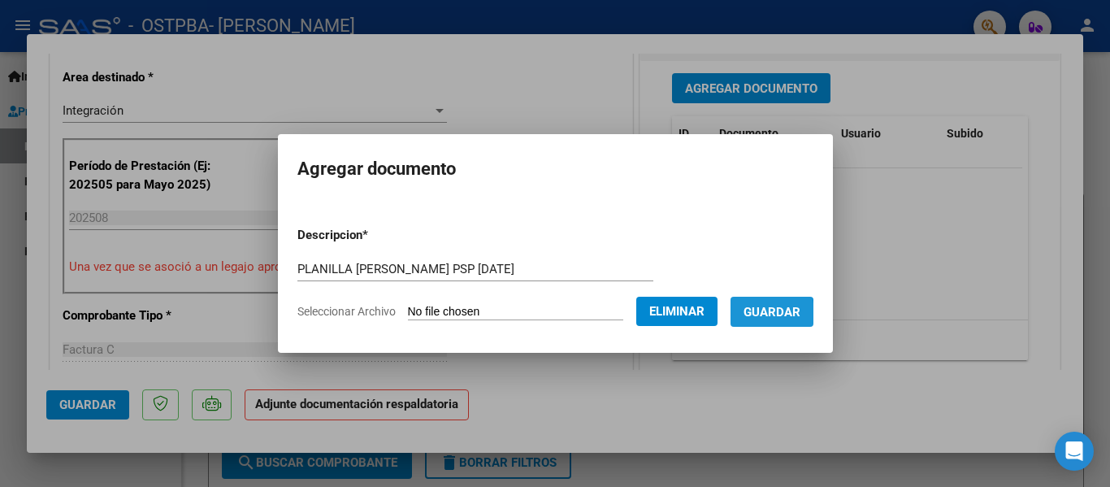
click at [771, 314] on span "Guardar" at bounding box center [772, 312] width 57 height 15
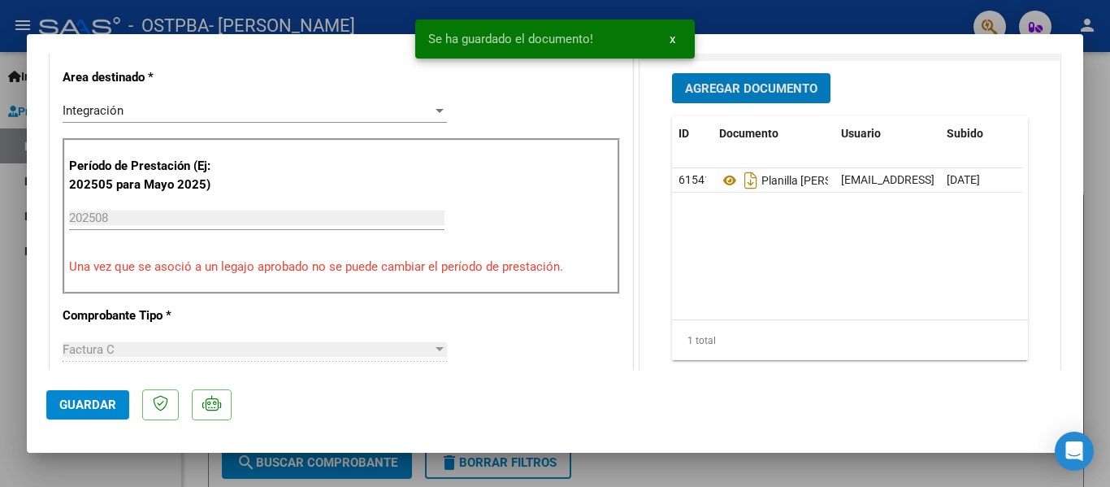
click at [95, 397] on button "Guardar" at bounding box center [87, 404] width 83 height 29
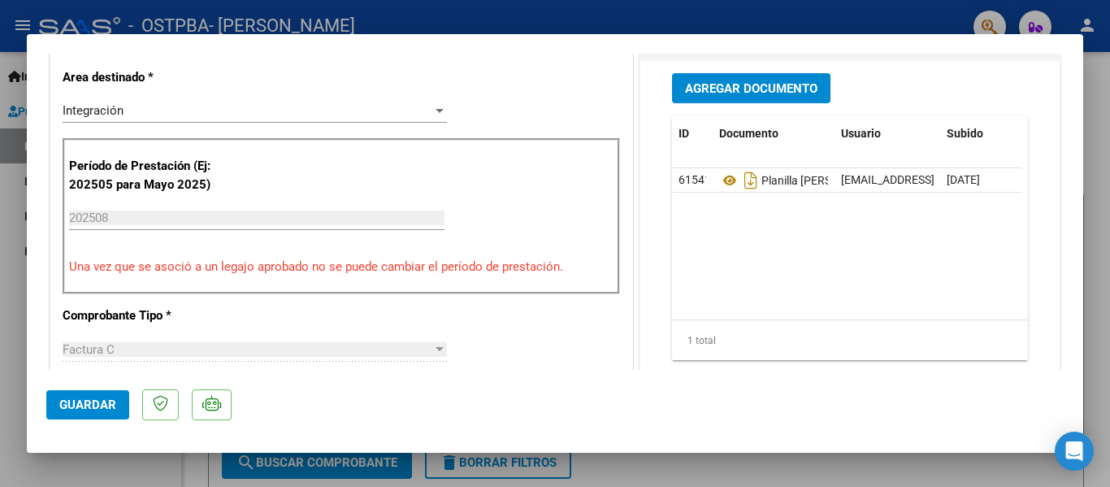
click at [257, 9] on div at bounding box center [555, 243] width 1110 height 487
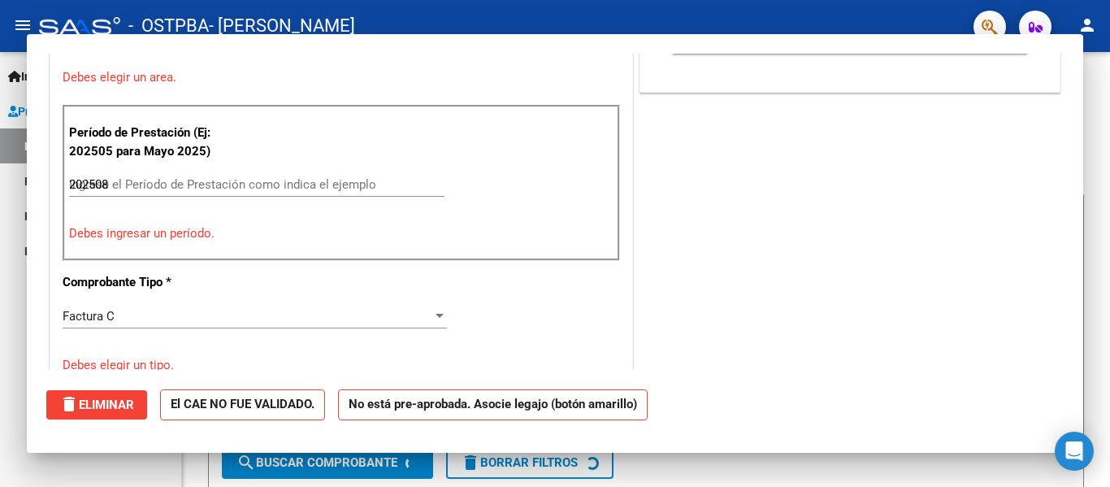
type input "$ 0,00"
